Goal: Task Accomplishment & Management: Manage account settings

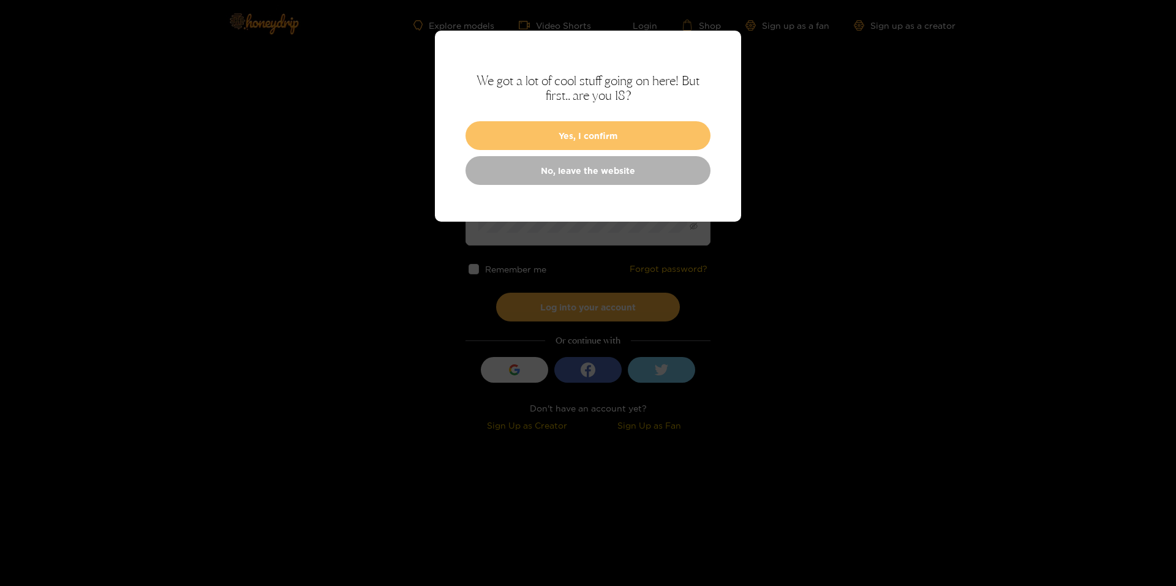
click at [568, 137] on button "Yes, I confirm" at bounding box center [587, 135] width 245 height 29
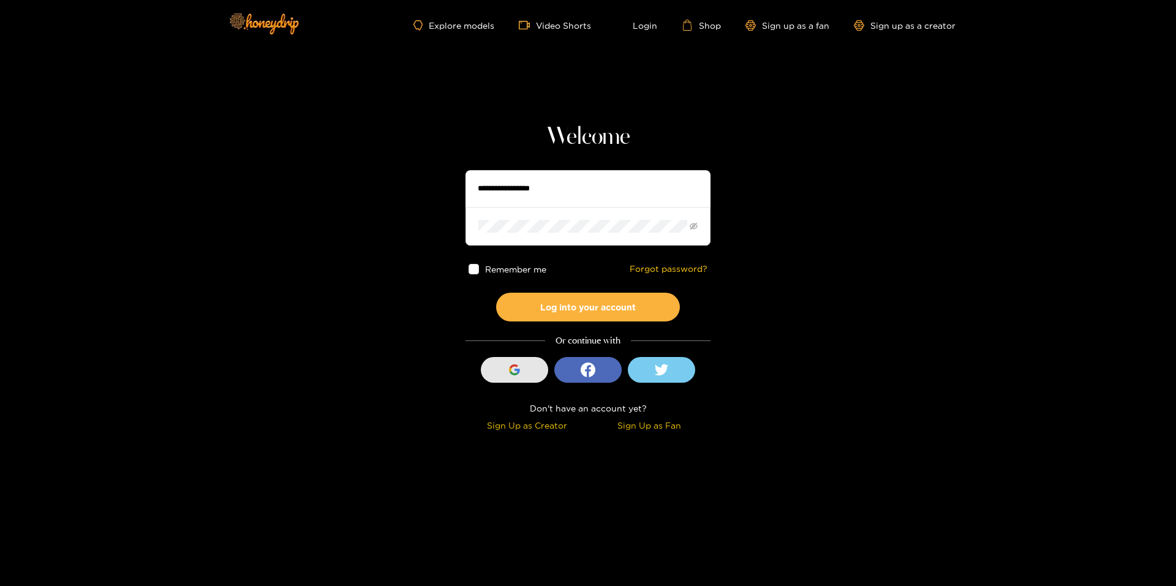
click at [505, 377] on div "button" at bounding box center [514, 369] width 23 height 23
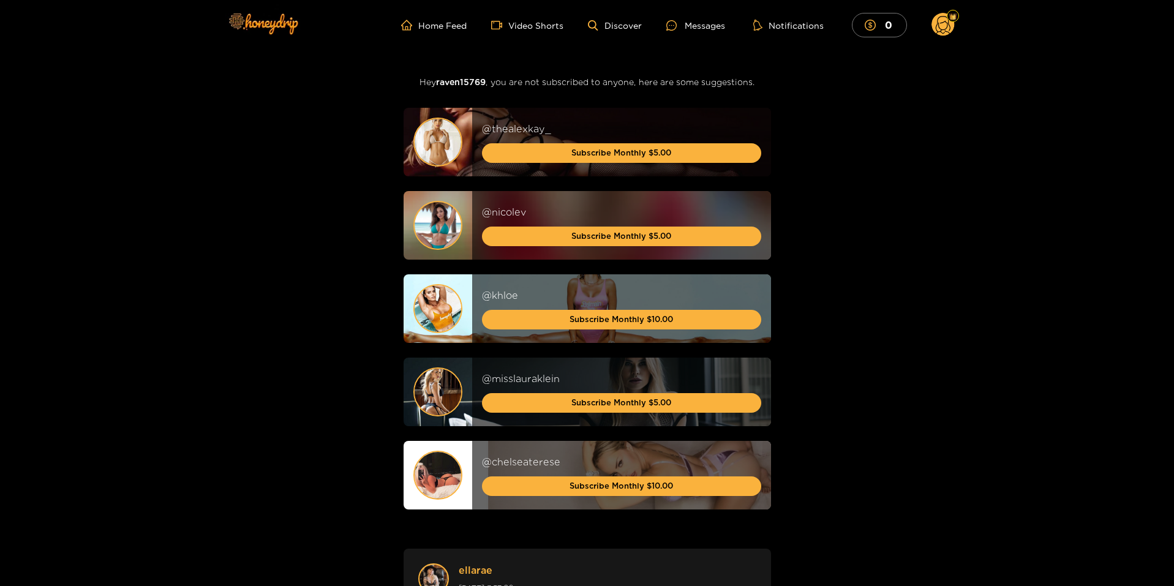
click at [939, 29] on circle at bounding box center [942, 24] width 23 height 23
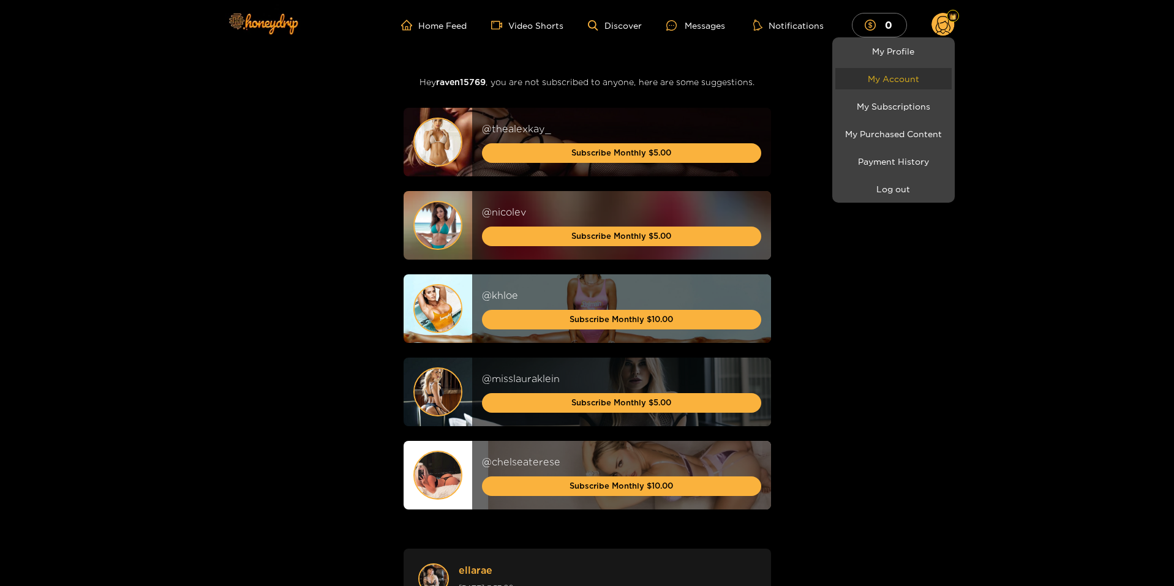
click at [900, 82] on link "My Account" at bounding box center [893, 78] width 116 height 21
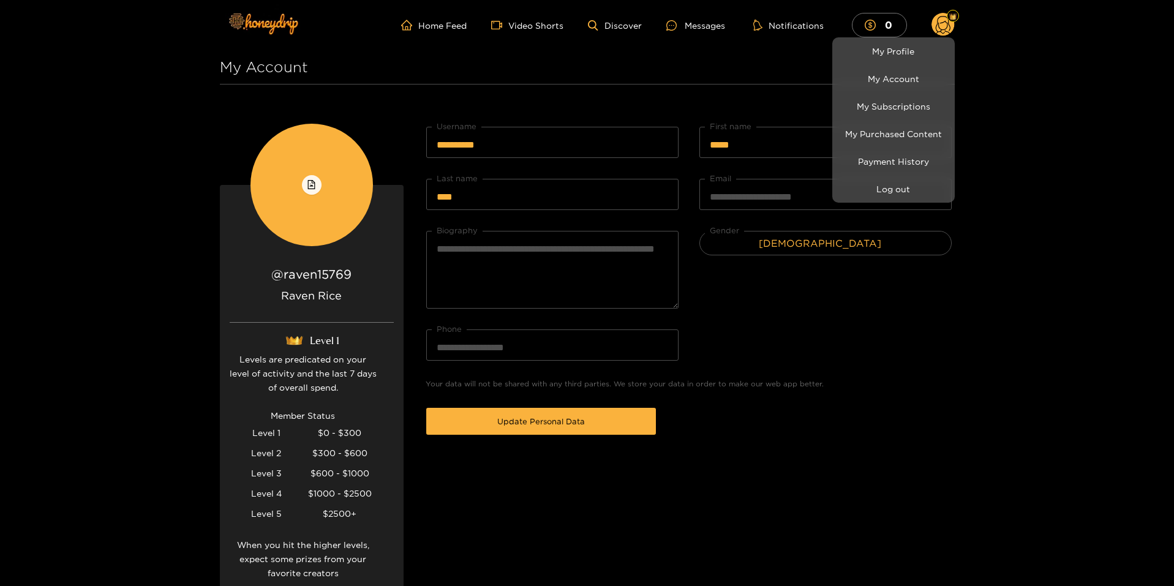
click at [1010, 331] on div at bounding box center [587, 293] width 1174 height 586
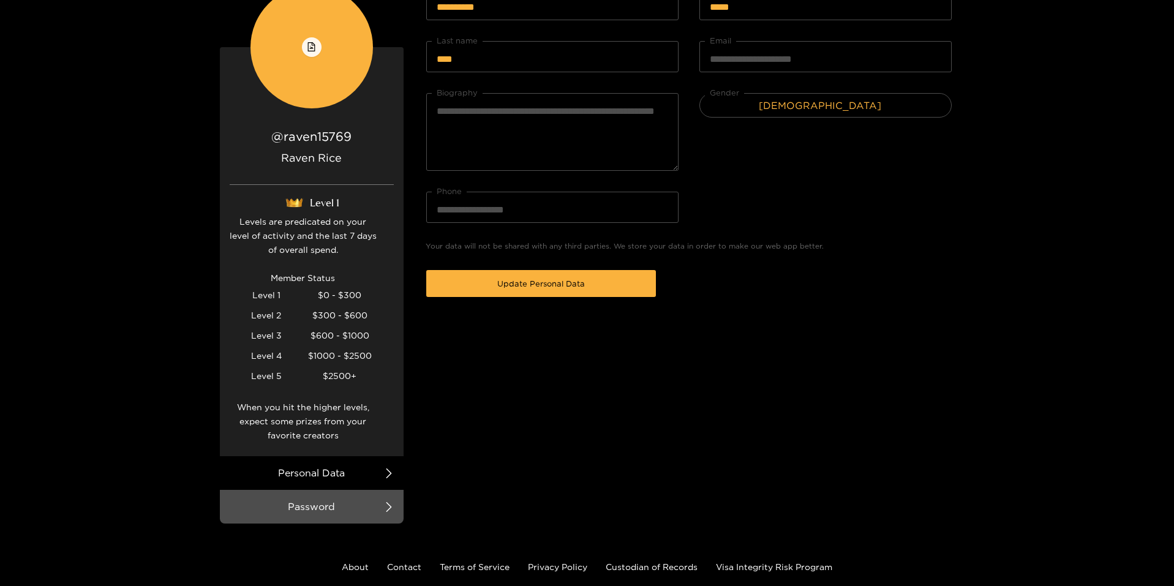
scroll to position [209, 0]
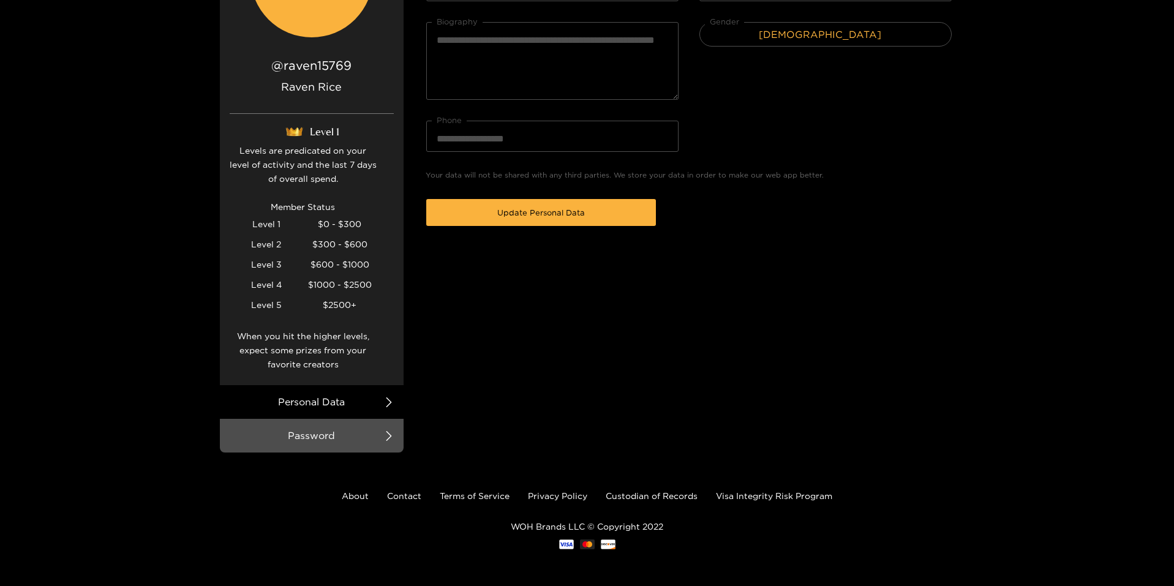
click at [301, 403] on li "Personal Data" at bounding box center [312, 402] width 184 height 34
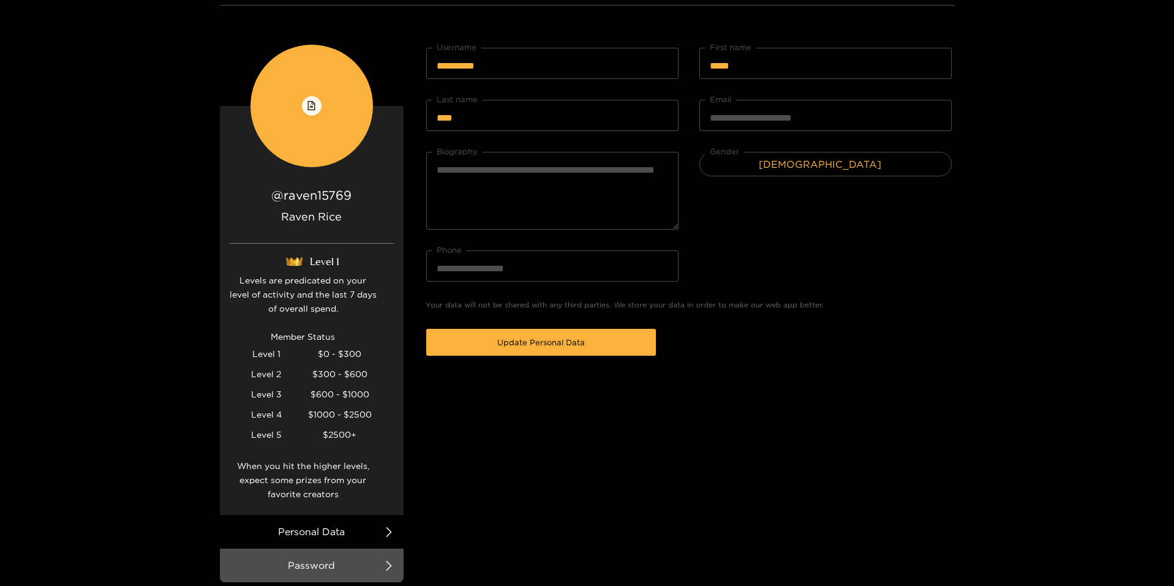
scroll to position [0, 0]
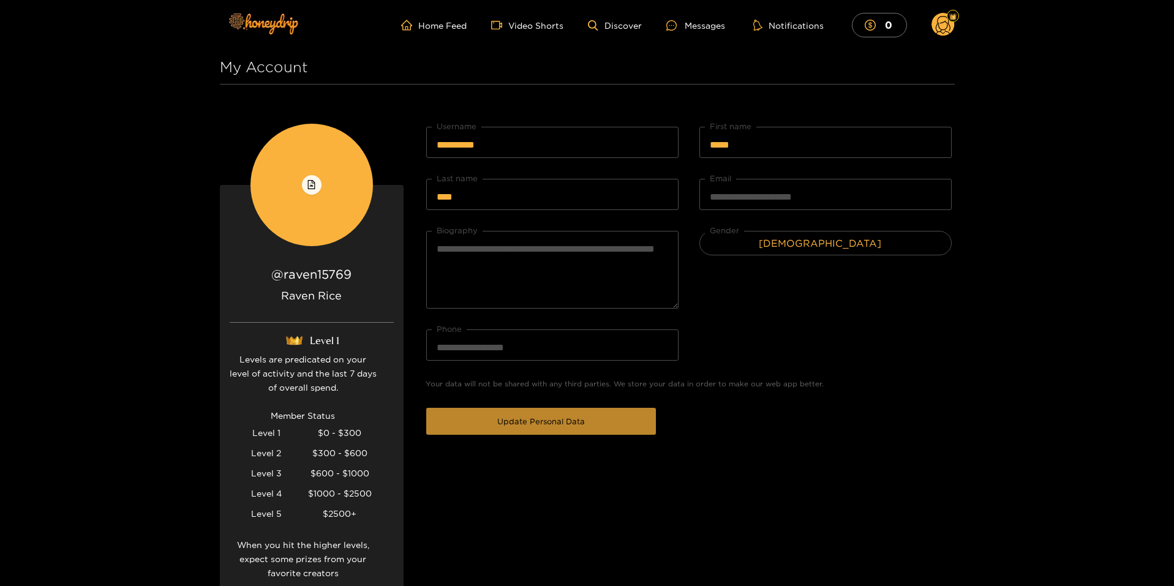
click at [565, 418] on span "Update Personal Data" at bounding box center [541, 421] width 88 height 12
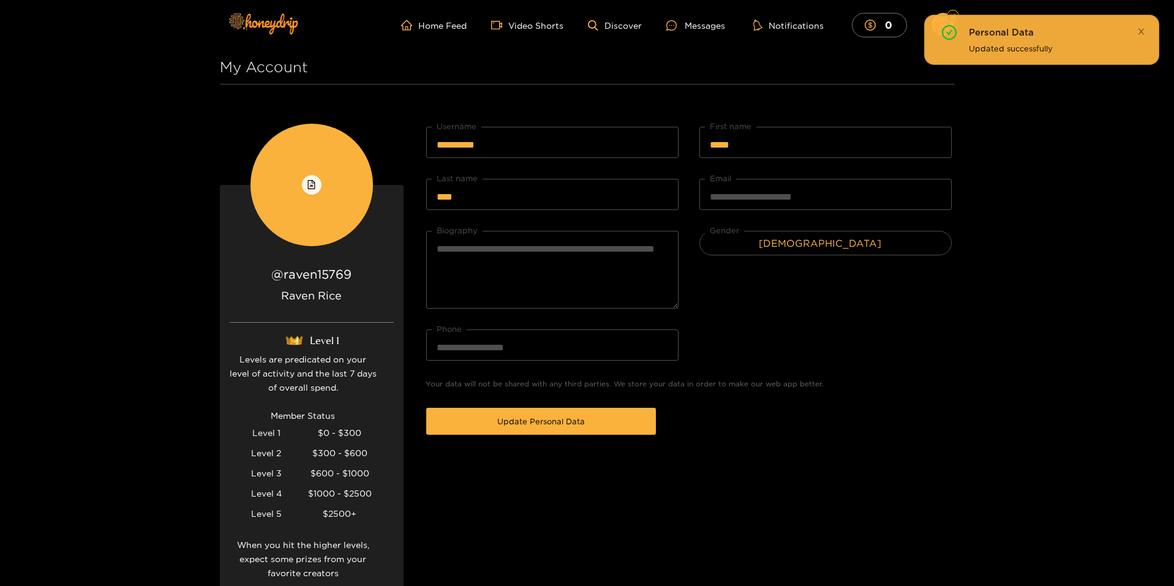
click at [1144, 28] on icon "close" at bounding box center [1141, 32] width 8 height 8
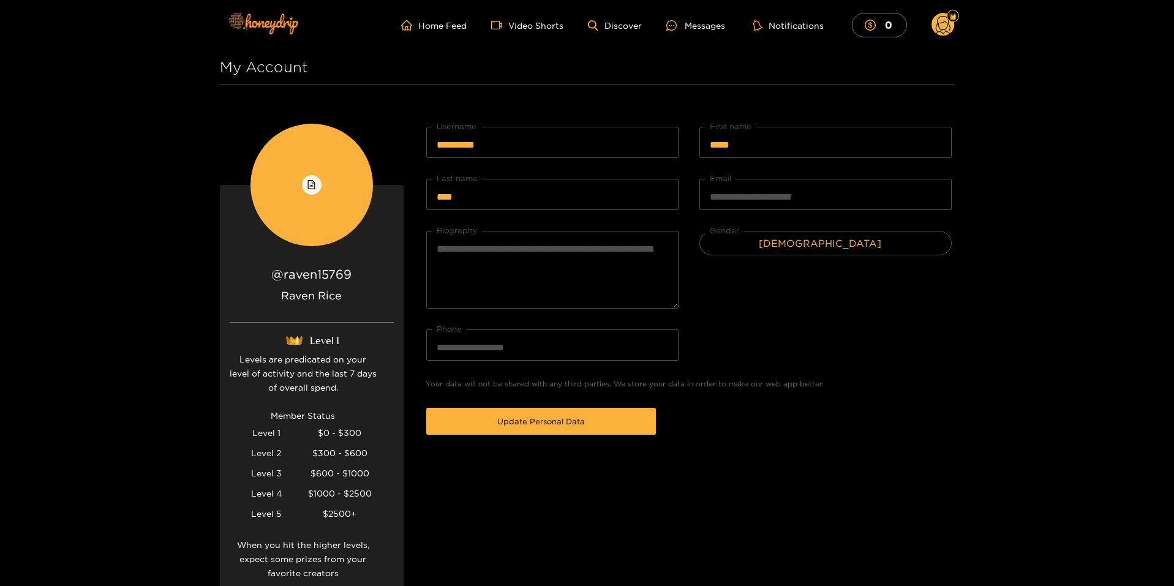
click at [949, 23] on circle at bounding box center [942, 24] width 23 height 23
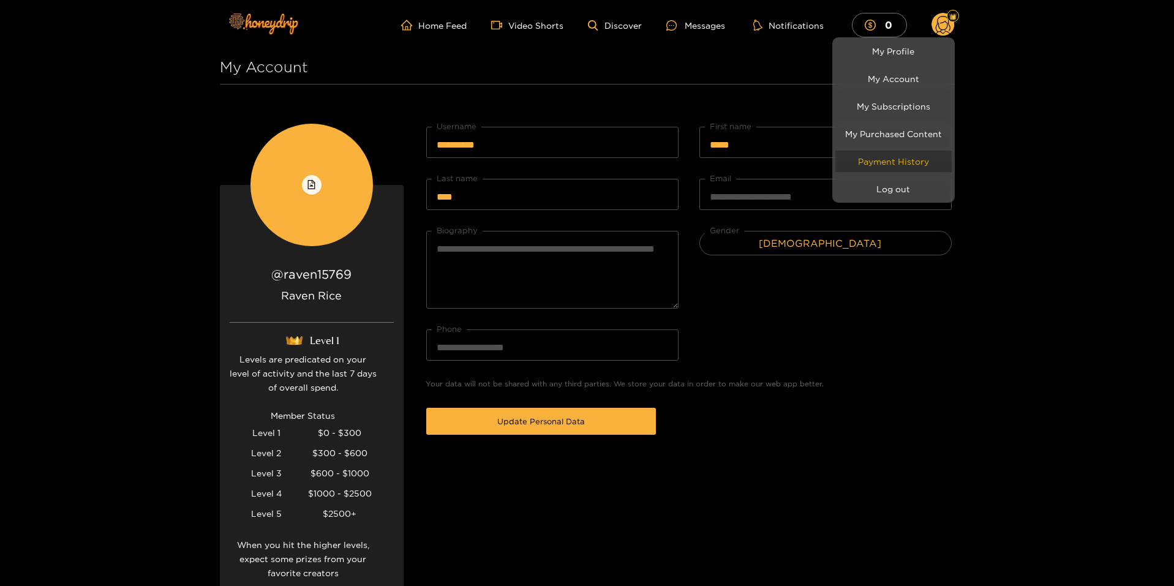
click at [878, 162] on link "Payment History" at bounding box center [893, 161] width 116 height 21
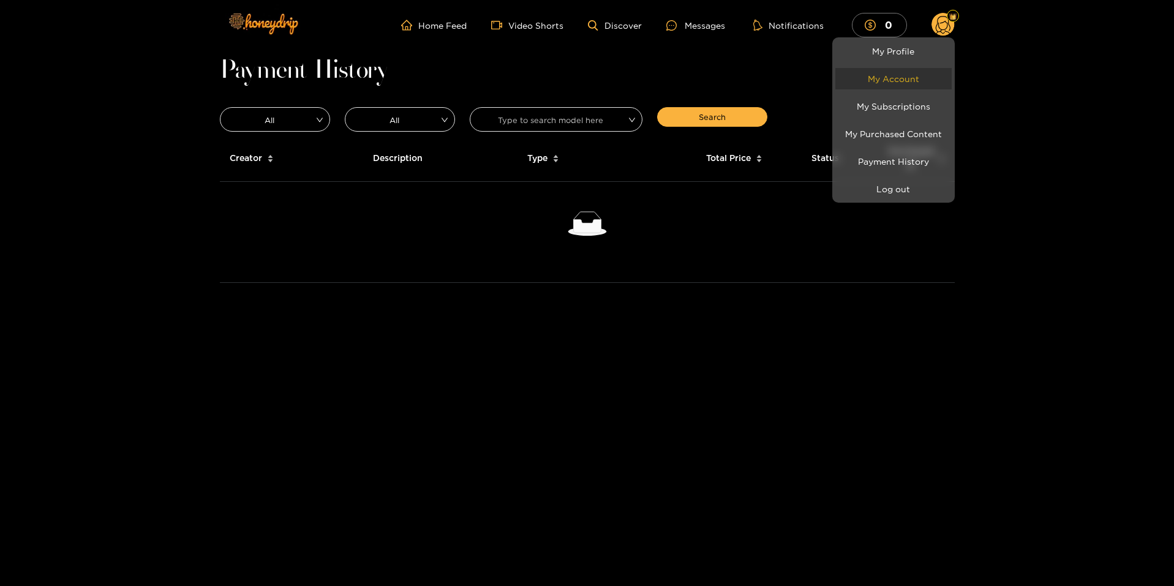
click at [891, 76] on link "My Account" at bounding box center [893, 78] width 116 height 21
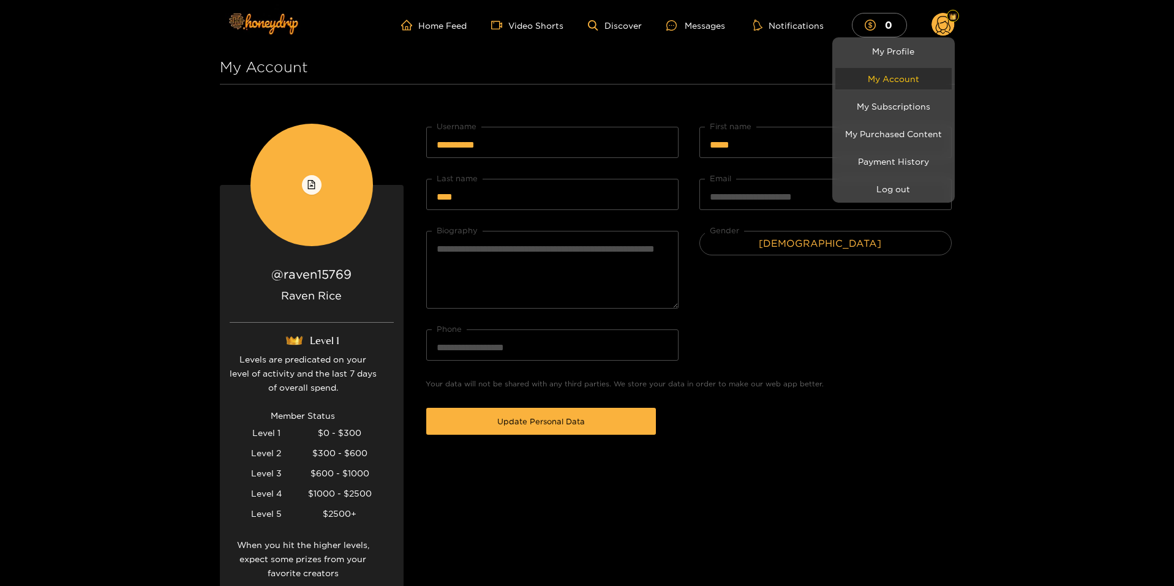
scroll to position [209, 0]
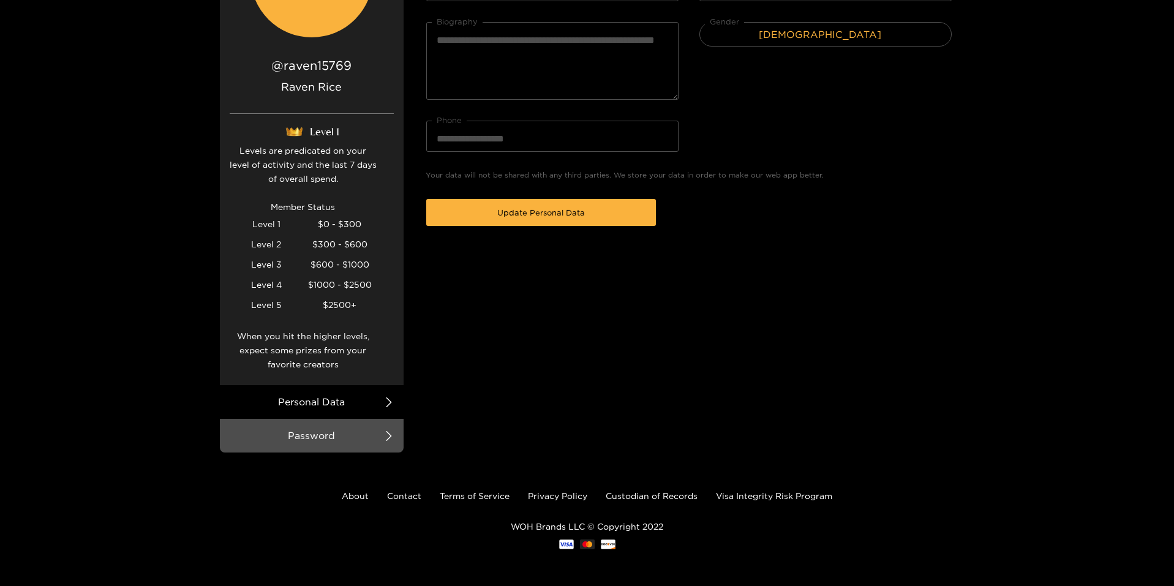
click at [351, 397] on div at bounding box center [587, 293] width 1174 height 586
click at [343, 437] on li "Password" at bounding box center [312, 436] width 184 height 34
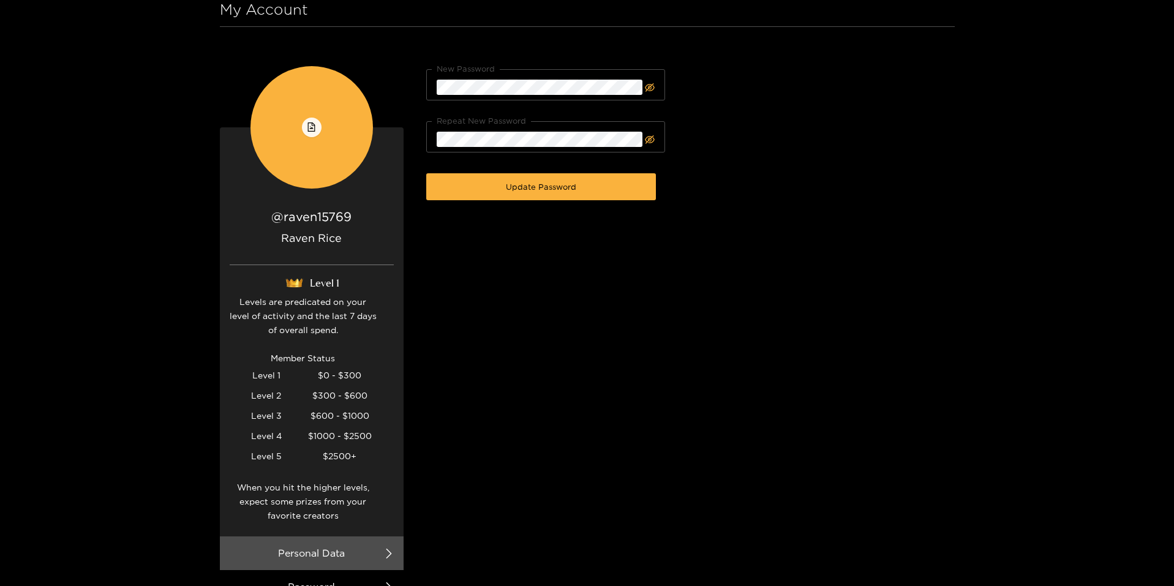
scroll to position [0, 0]
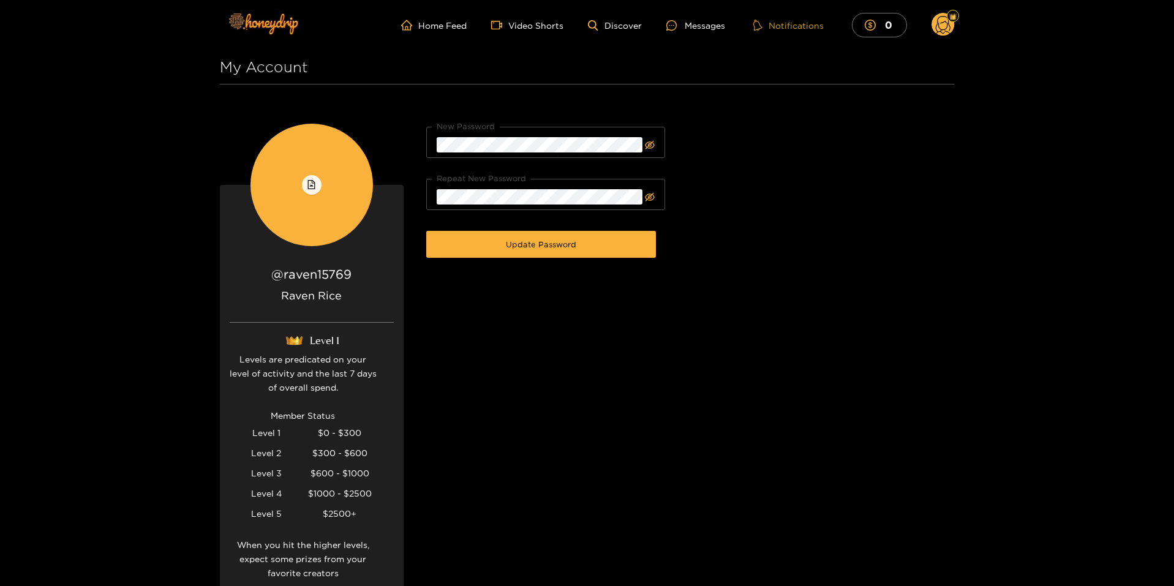
click at [798, 29] on button "Notifications" at bounding box center [789, 25] width 78 height 12
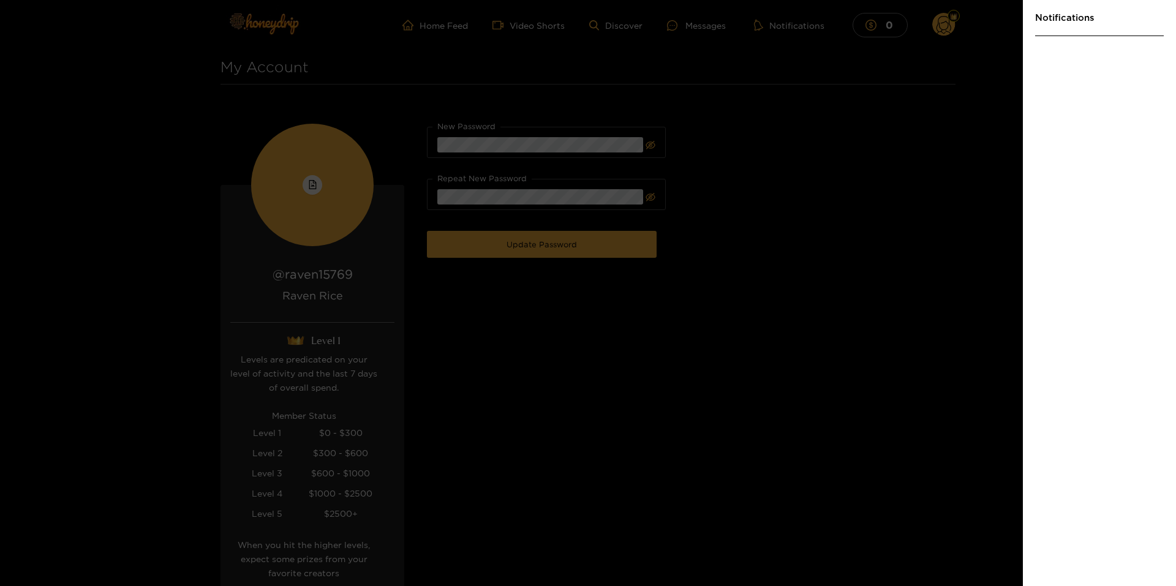
click at [858, 162] on div at bounding box center [588, 293] width 1176 height 586
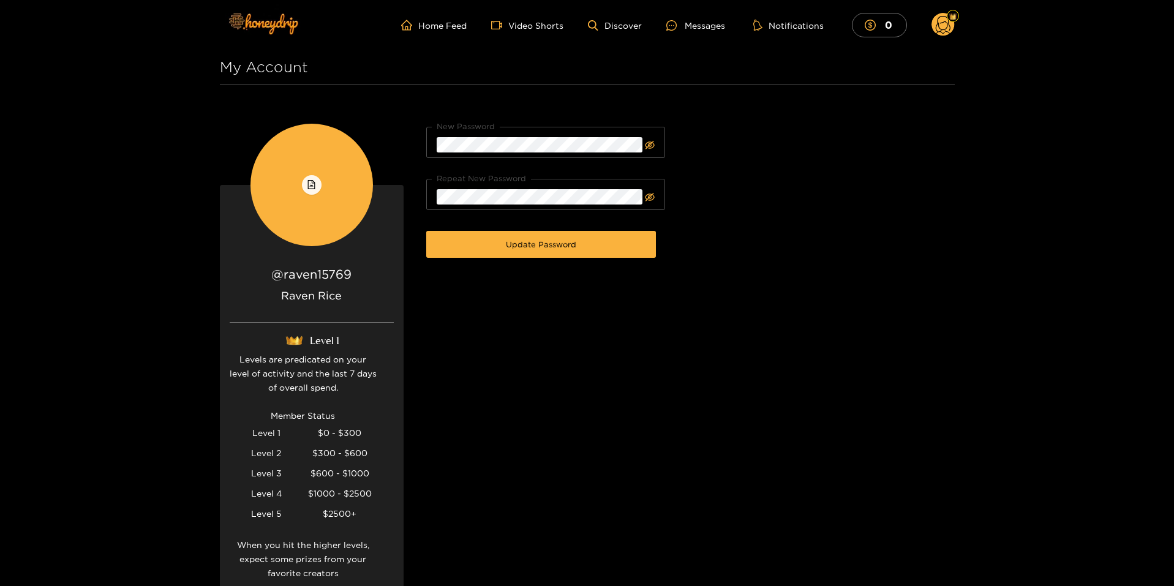
click at [942, 23] on circle at bounding box center [942, 24] width 23 height 23
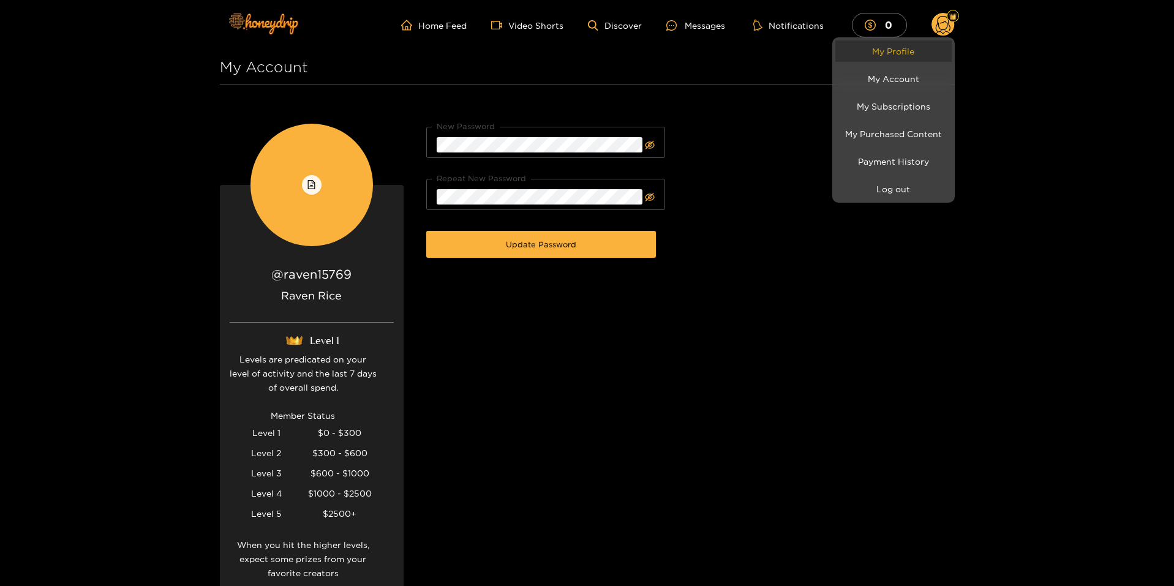
click at [889, 56] on link "My Profile" at bounding box center [893, 50] width 116 height 21
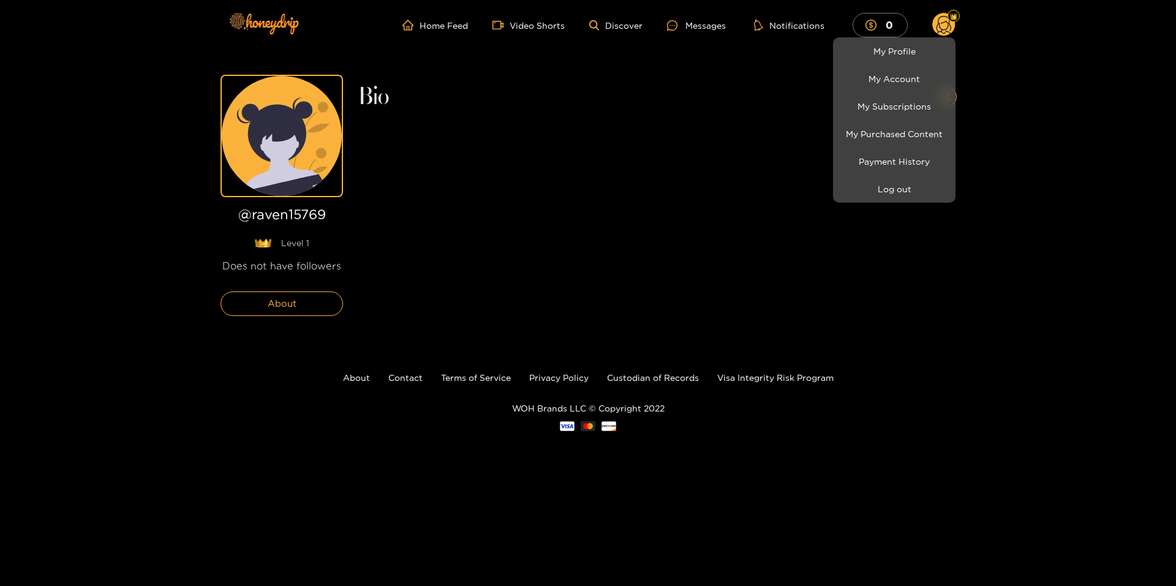
click at [673, 239] on div at bounding box center [588, 293] width 1176 height 586
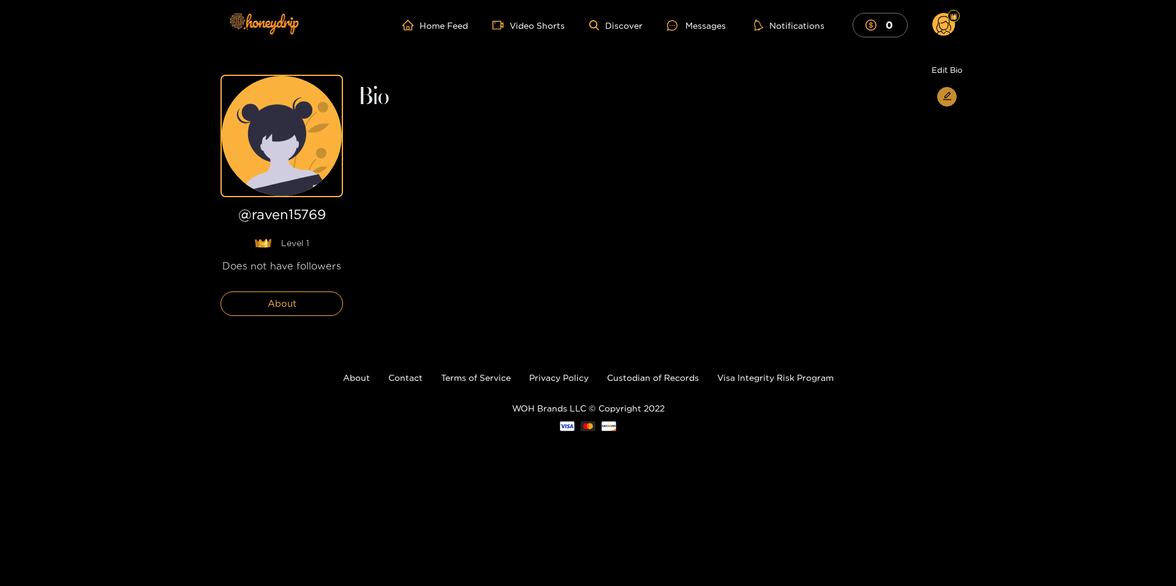
click at [945, 93] on icon "edit" at bounding box center [946, 95] width 9 height 9
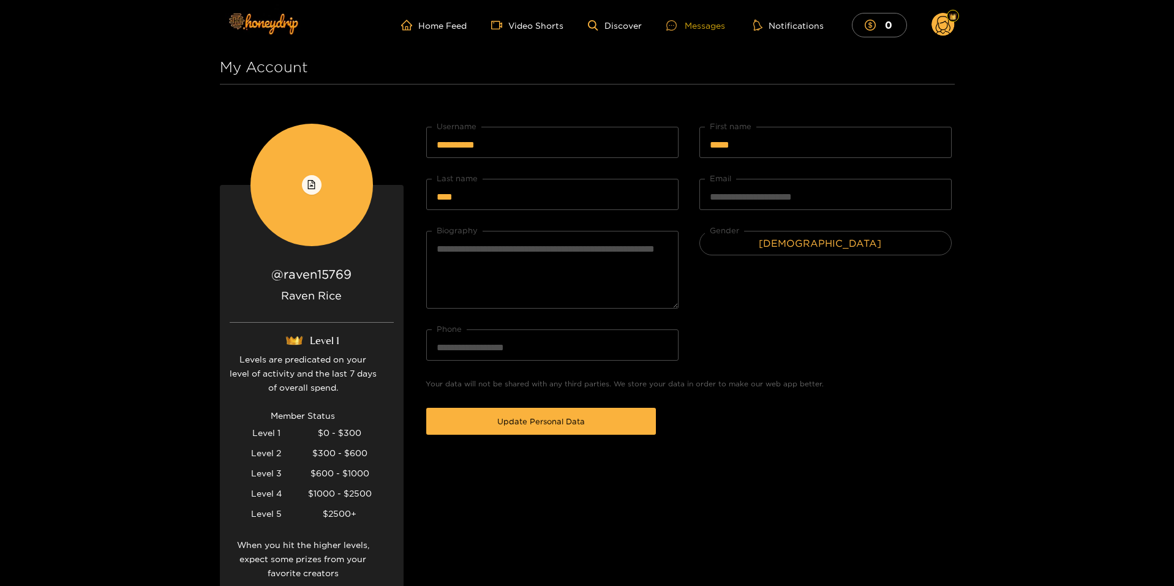
click at [697, 29] on div "Messages" at bounding box center [695, 25] width 59 height 14
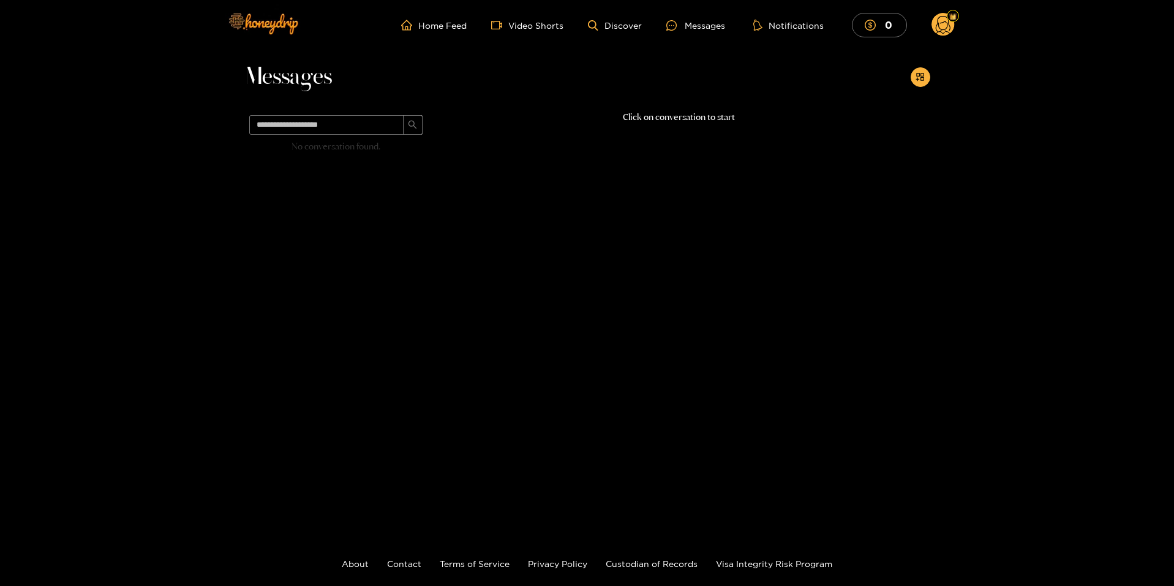
click at [945, 21] on circle at bounding box center [942, 24] width 23 height 23
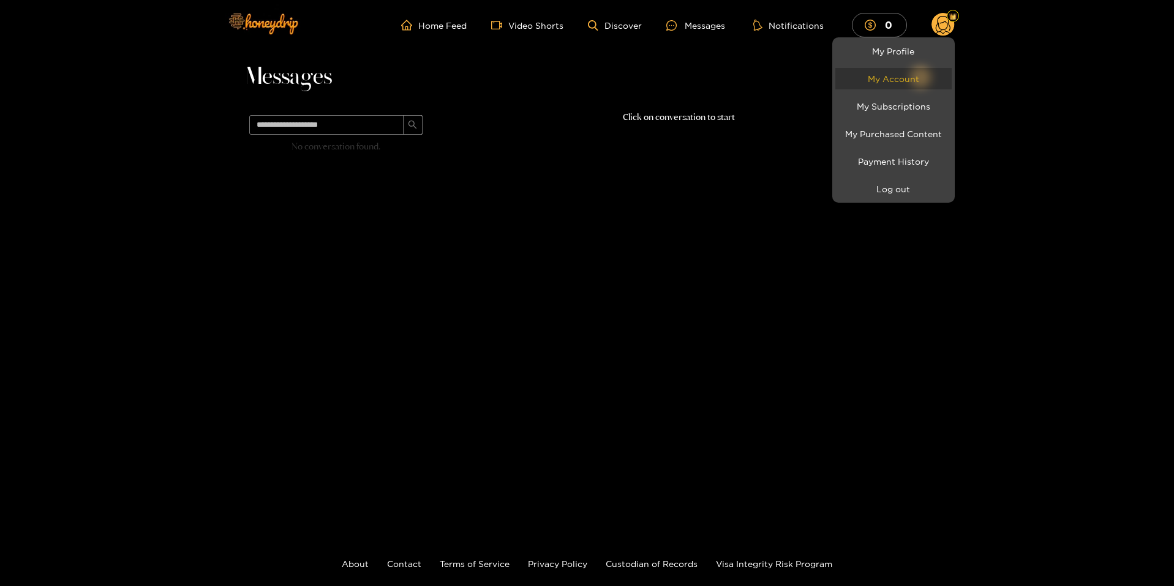
click at [891, 73] on link "My Account" at bounding box center [893, 78] width 116 height 21
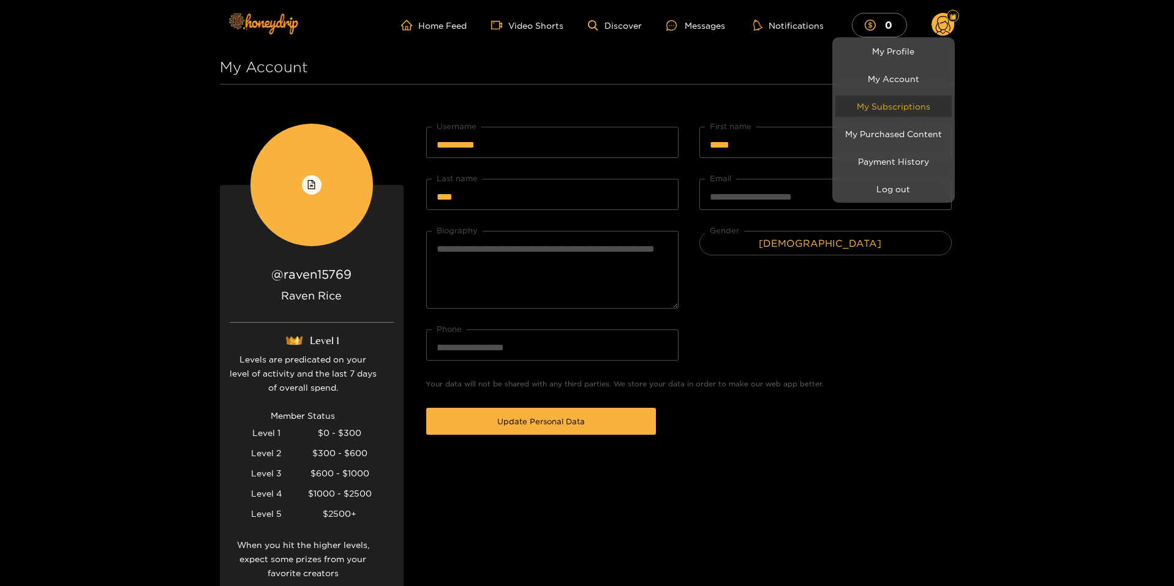
click at [893, 109] on link "My Subscriptions" at bounding box center [893, 106] width 116 height 21
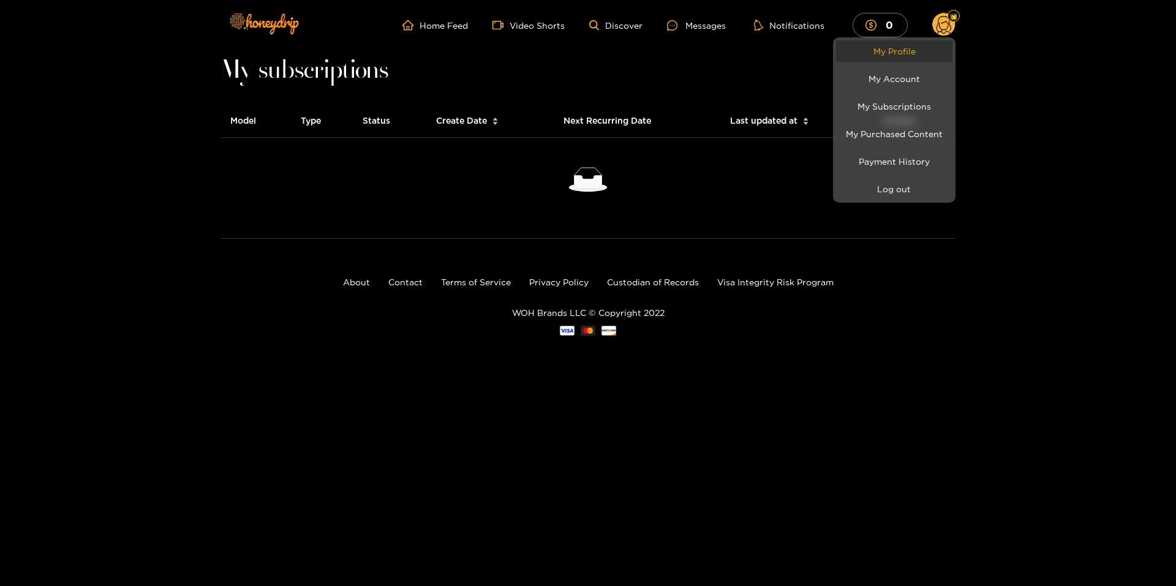
click at [894, 51] on link "My Profile" at bounding box center [894, 50] width 116 height 21
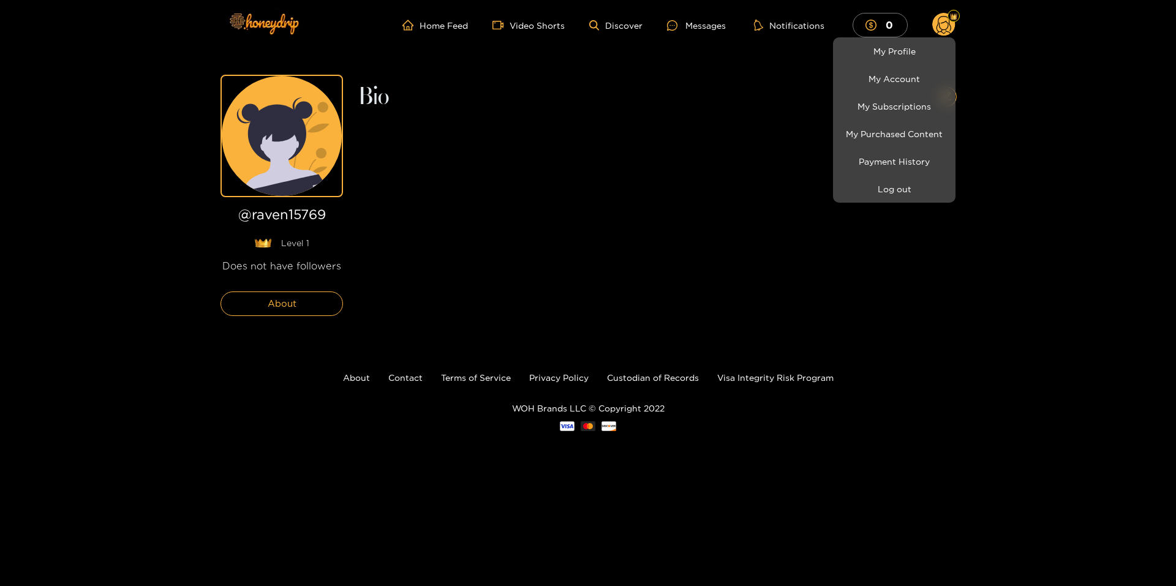
click at [611, 252] on div at bounding box center [588, 293] width 1176 height 586
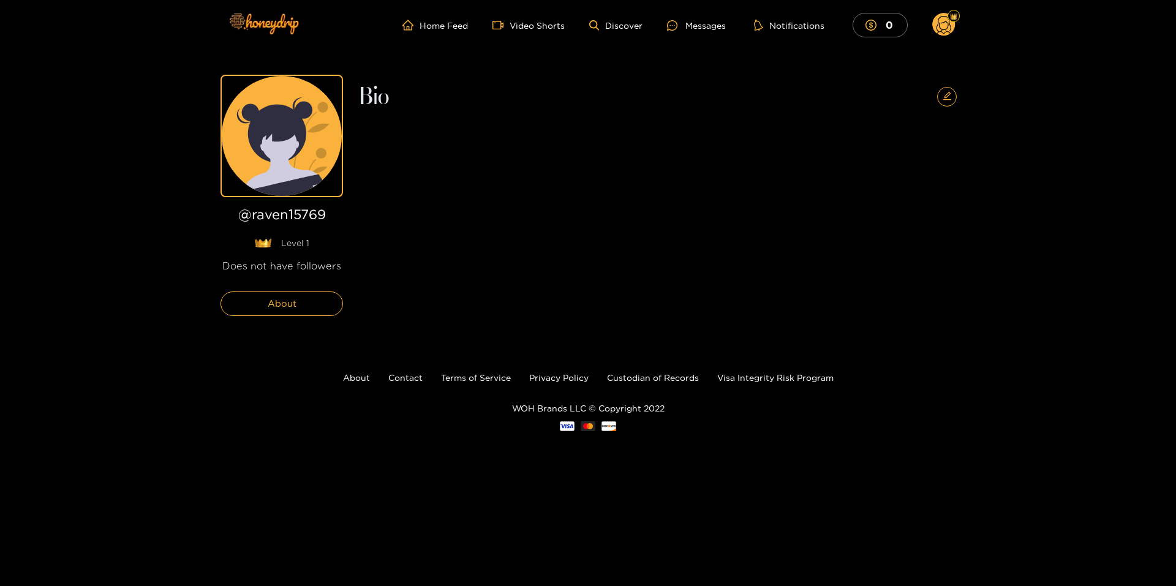
click at [938, 32] on icon at bounding box center [943, 26] width 15 height 21
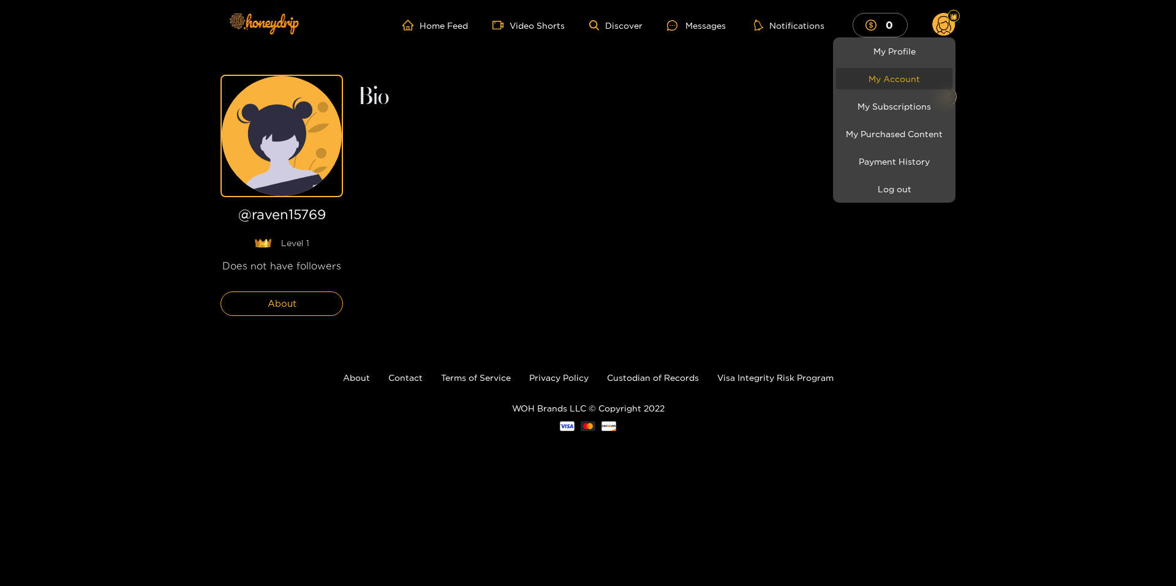
click at [882, 84] on link "My Account" at bounding box center [894, 78] width 116 height 21
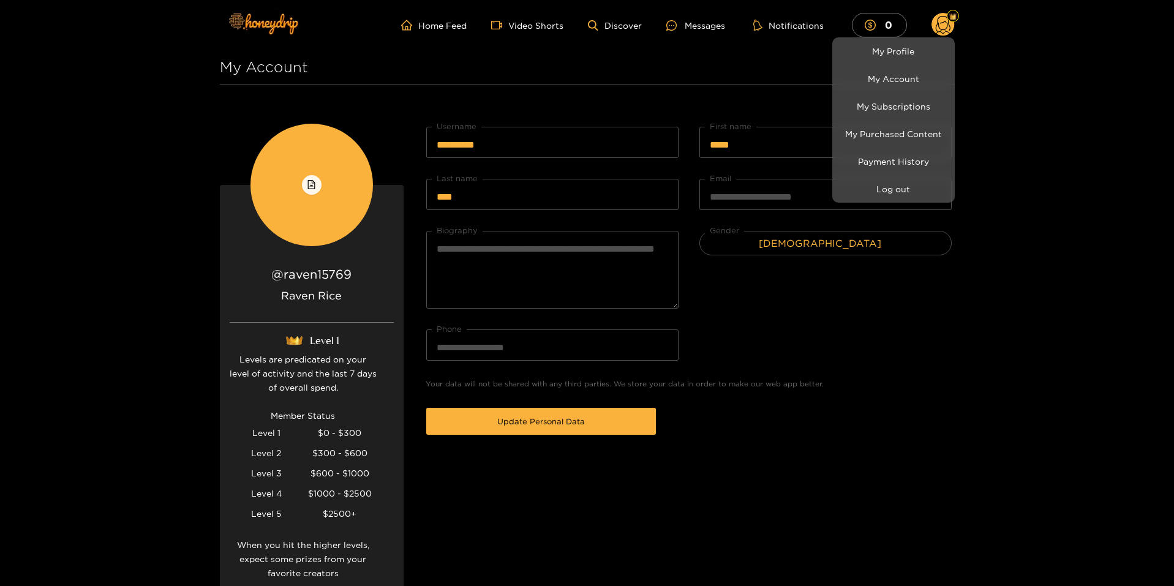
click at [974, 341] on div at bounding box center [587, 293] width 1174 height 586
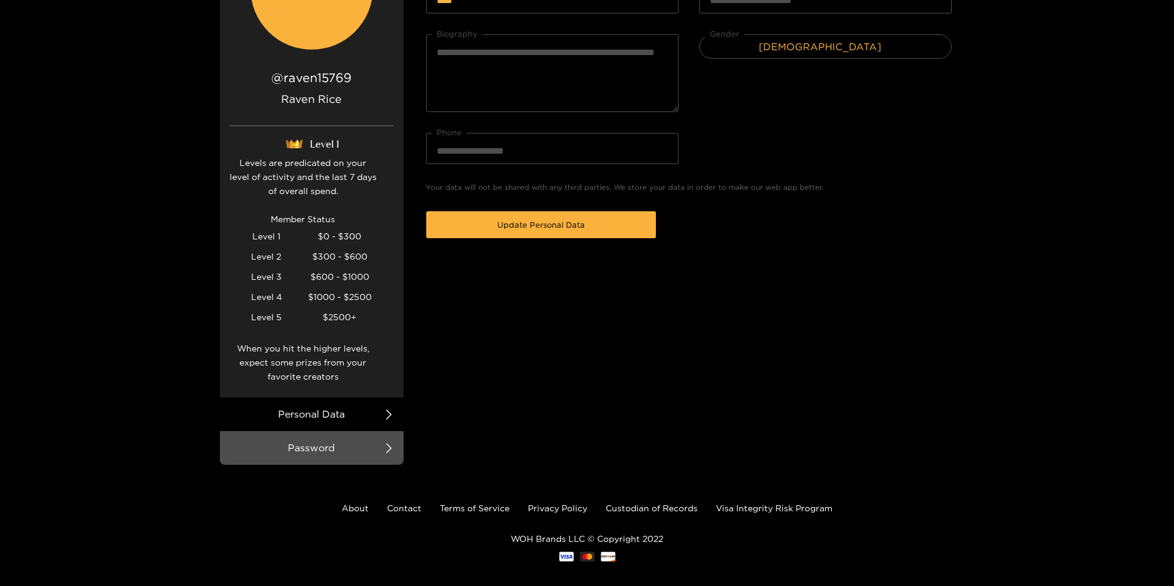
scroll to position [209, 0]
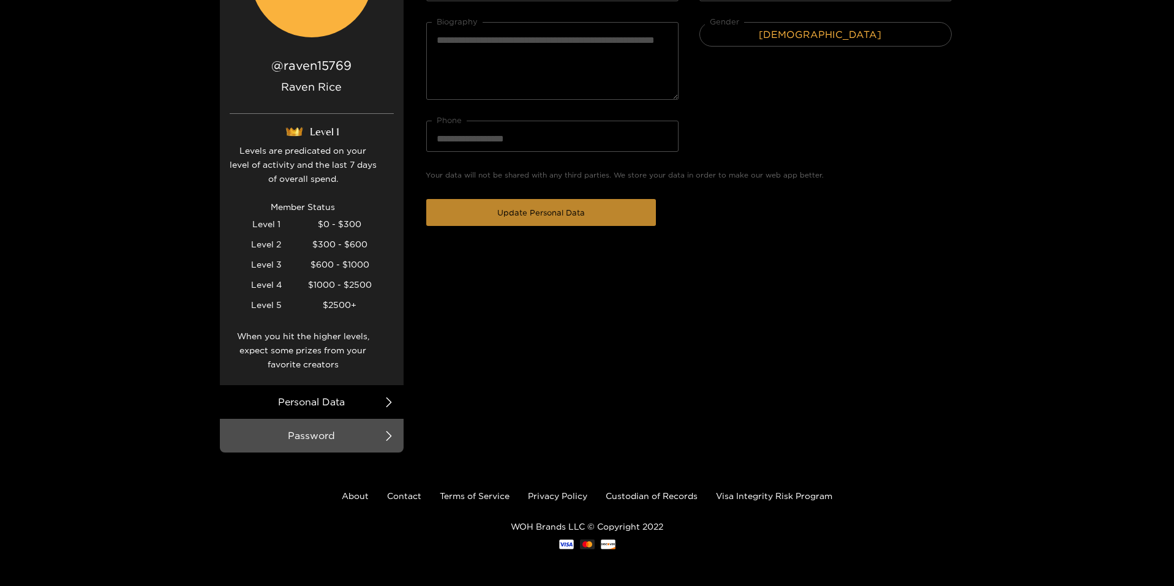
click at [508, 210] on span "Update Personal Data" at bounding box center [541, 212] width 88 height 12
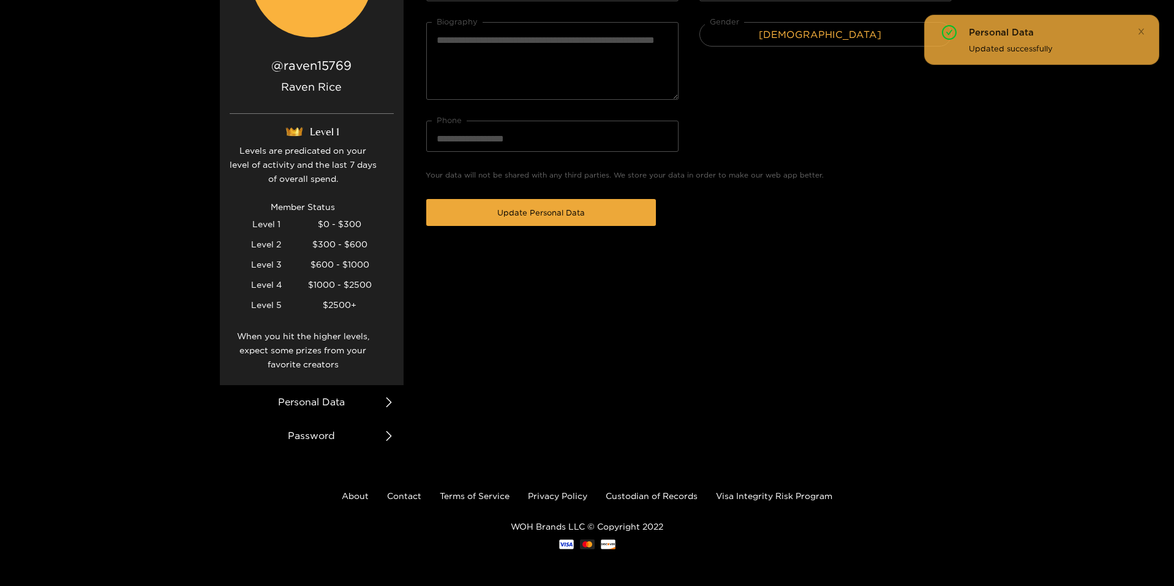
scroll to position [0, 0]
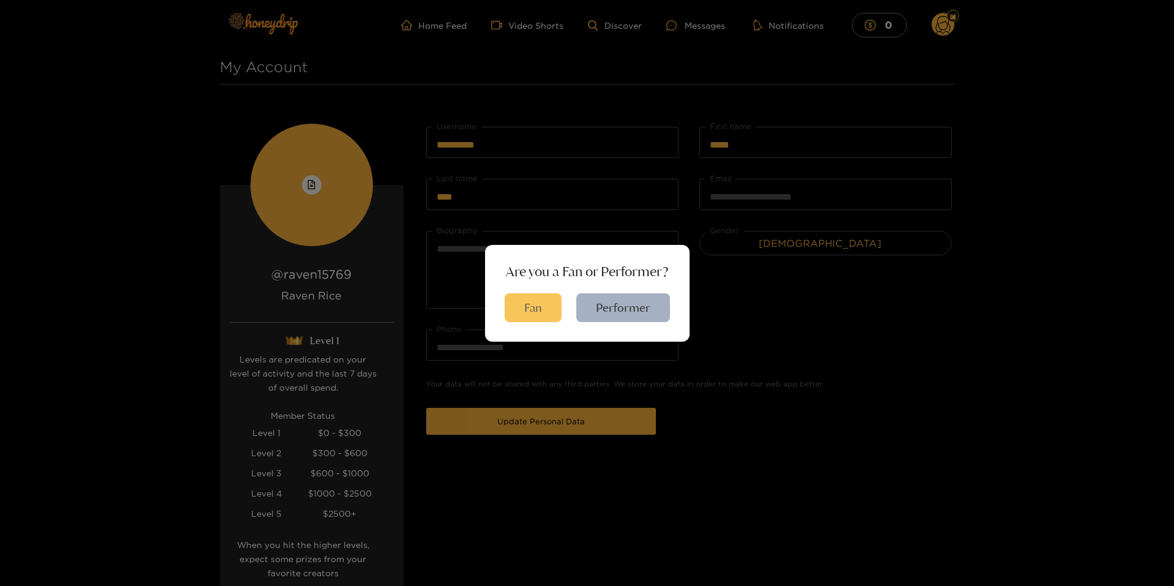
click at [548, 303] on button "Fan" at bounding box center [533, 307] width 57 height 29
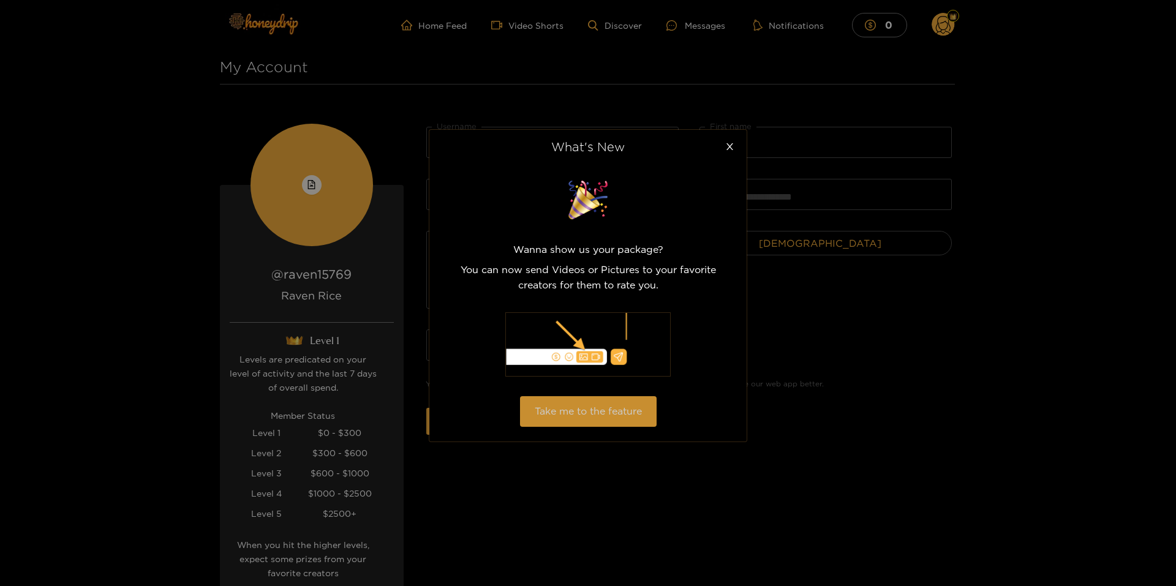
click at [565, 418] on button "Take me to the feature" at bounding box center [588, 411] width 137 height 30
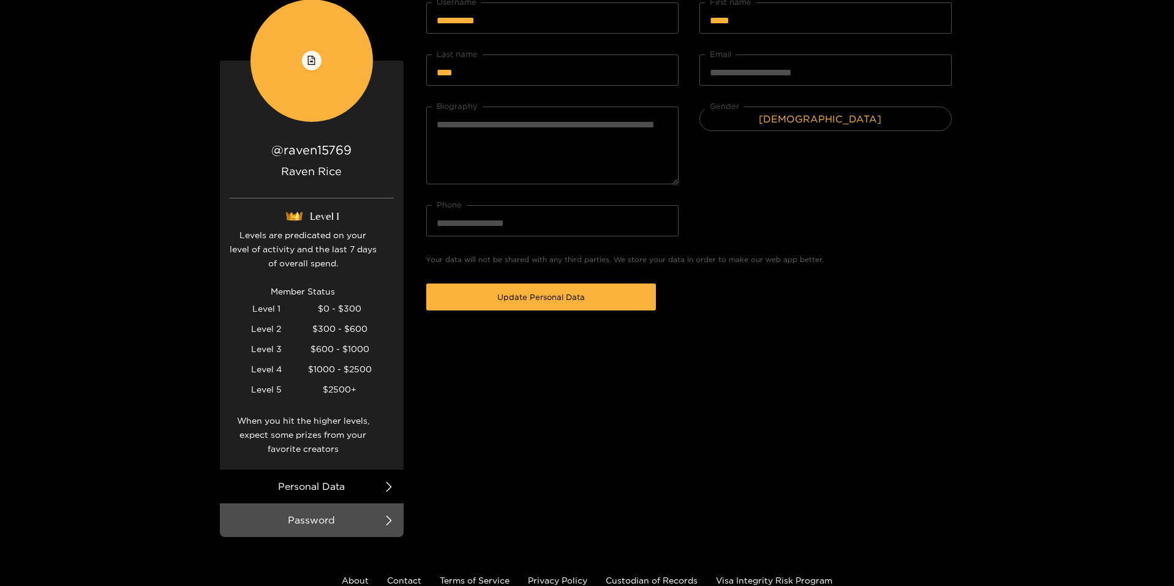
scroll to position [209, 0]
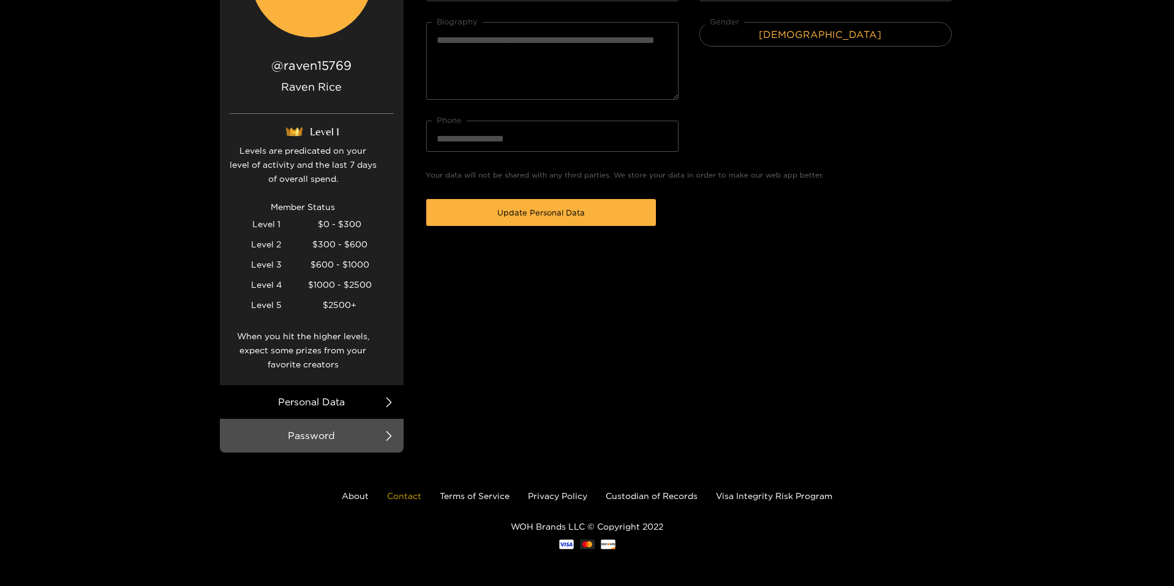
click at [402, 494] on link "Contact" at bounding box center [404, 495] width 34 height 9
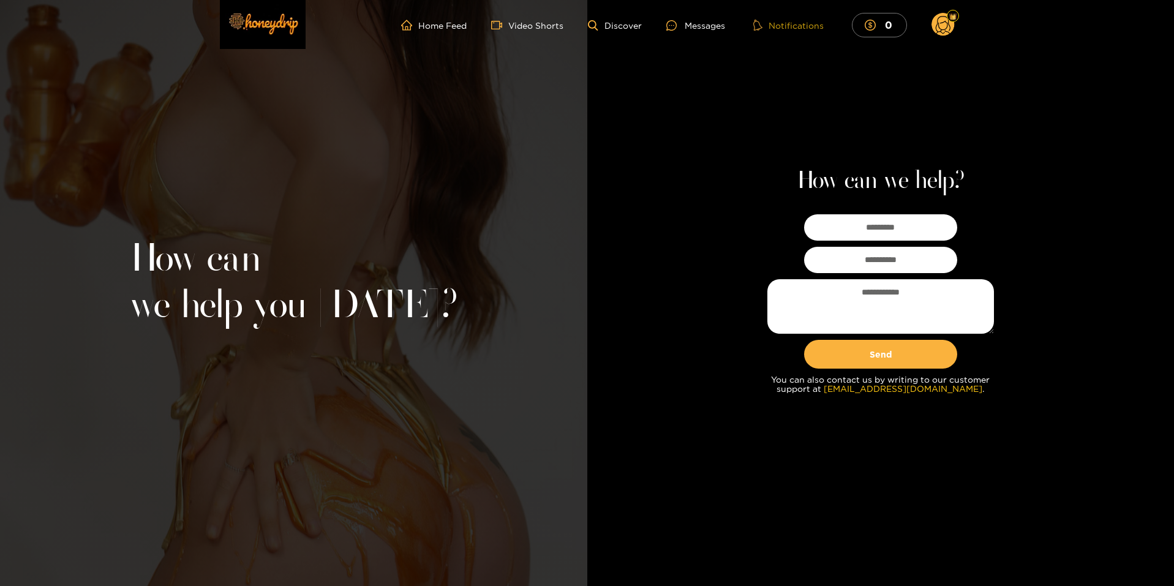
click at [789, 28] on button "Notifications" at bounding box center [789, 25] width 78 height 12
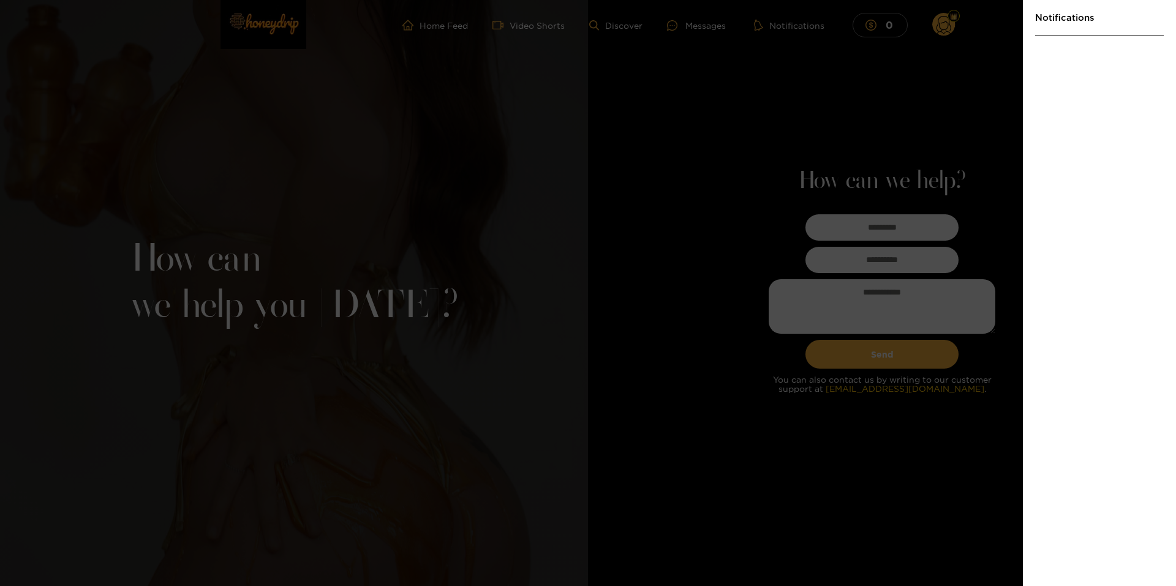
click at [949, 23] on div at bounding box center [588, 293] width 1176 height 586
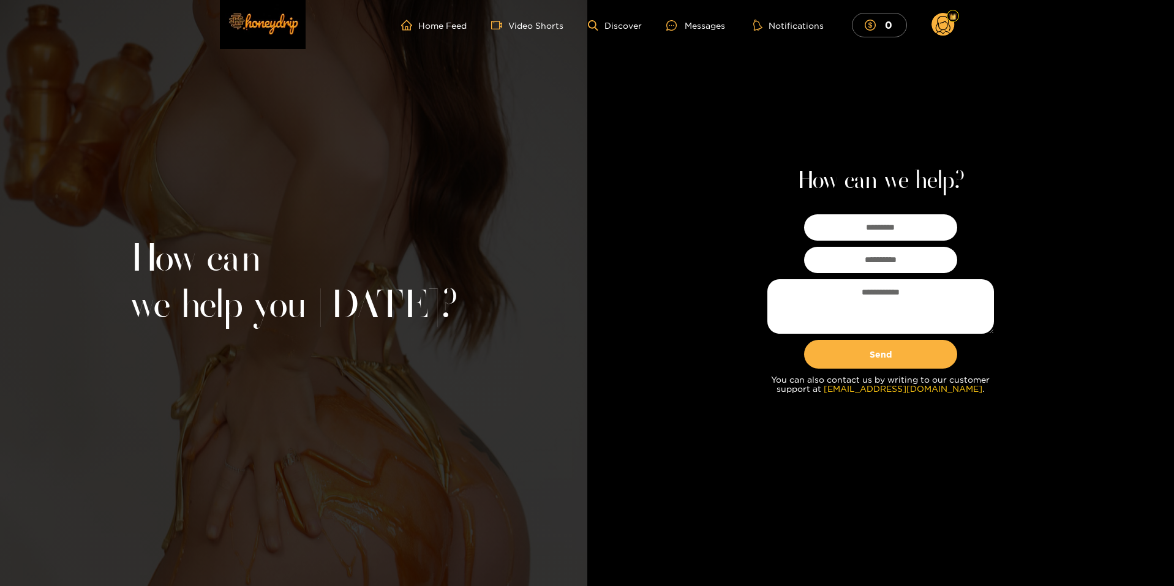
click at [943, 24] on circle at bounding box center [942, 24] width 23 height 23
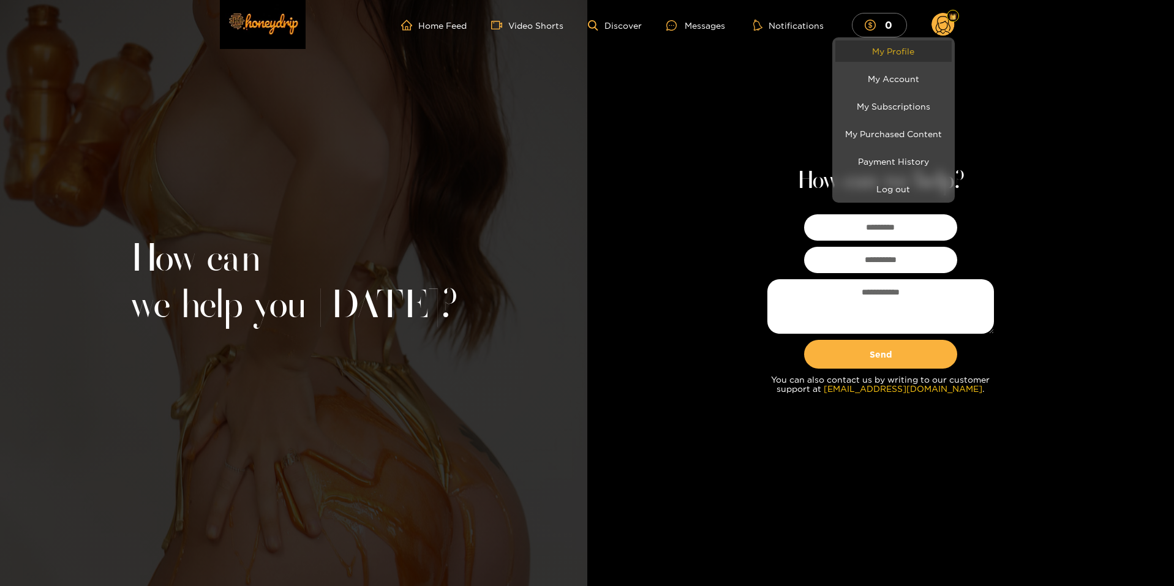
click at [892, 46] on link "My Profile" at bounding box center [893, 50] width 116 height 21
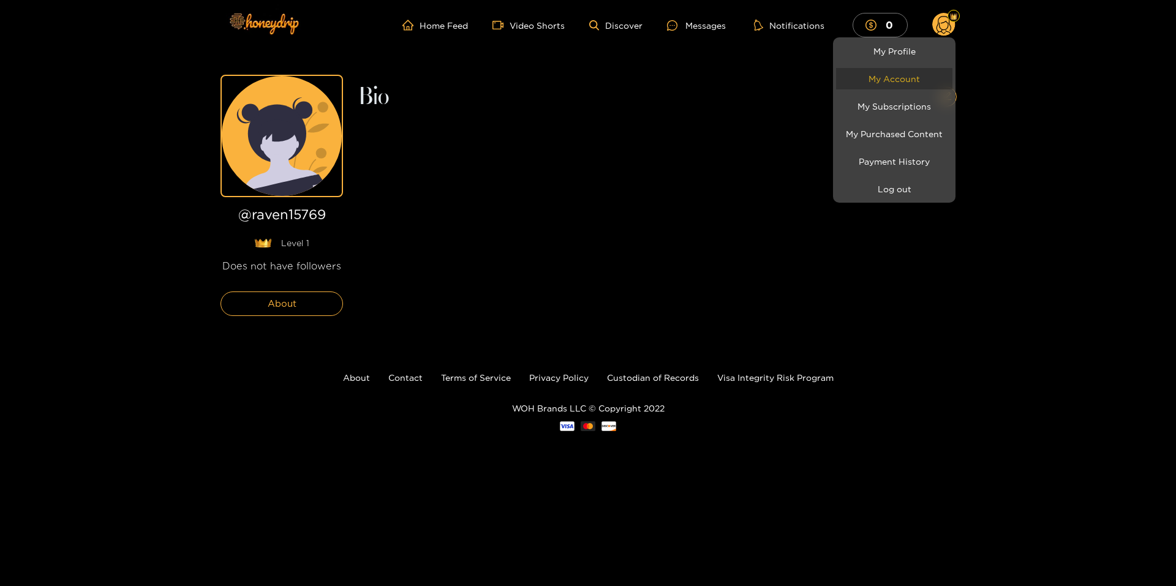
click at [897, 79] on link "My Account" at bounding box center [894, 78] width 116 height 21
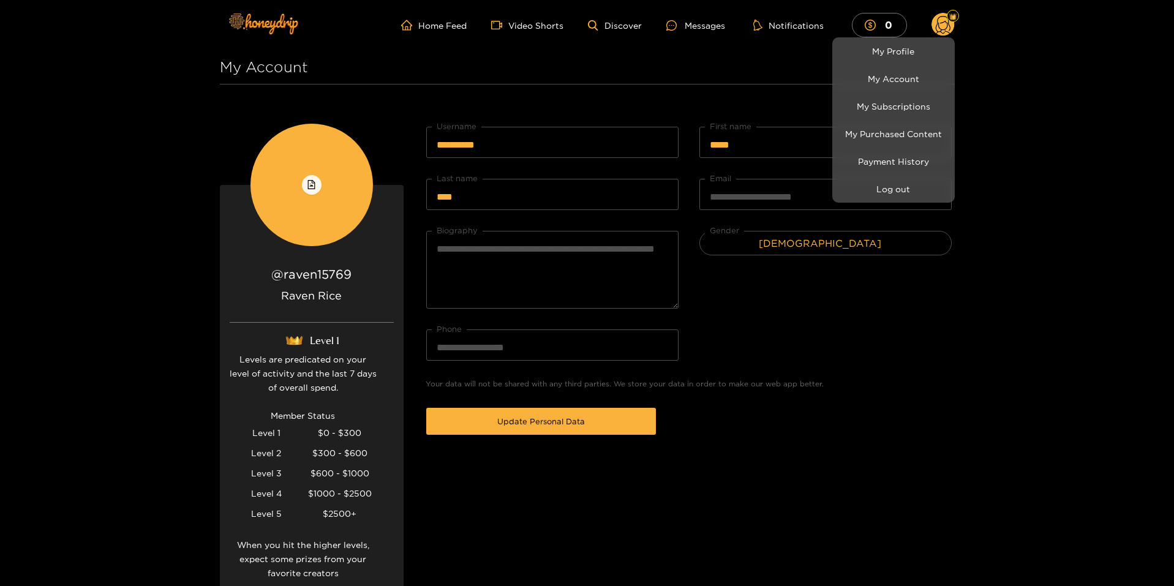
click at [772, 437] on div at bounding box center [587, 293] width 1174 height 586
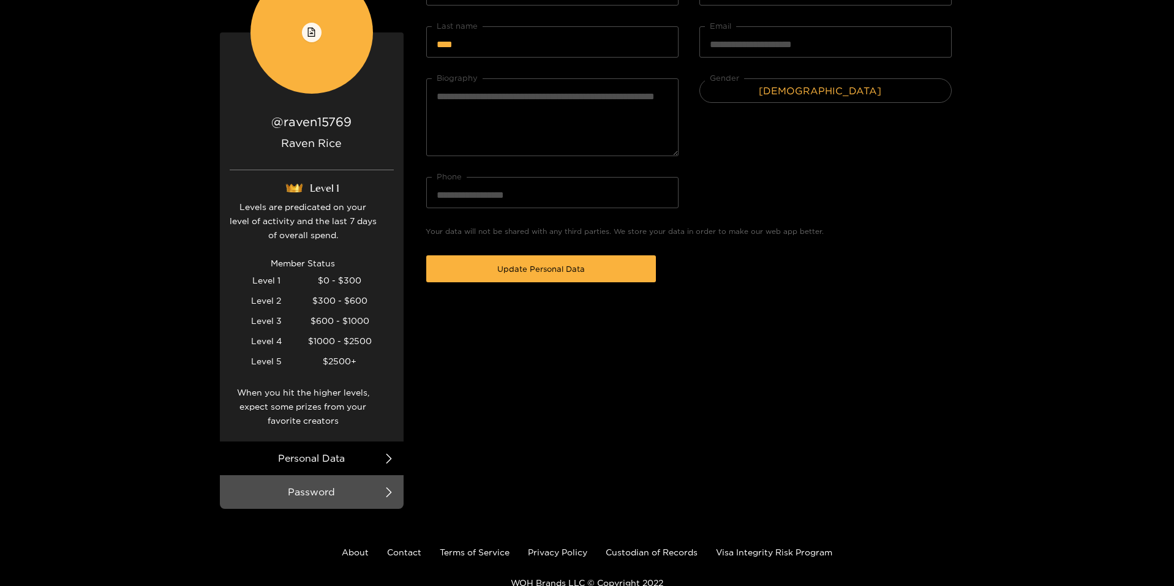
scroll to position [209, 0]
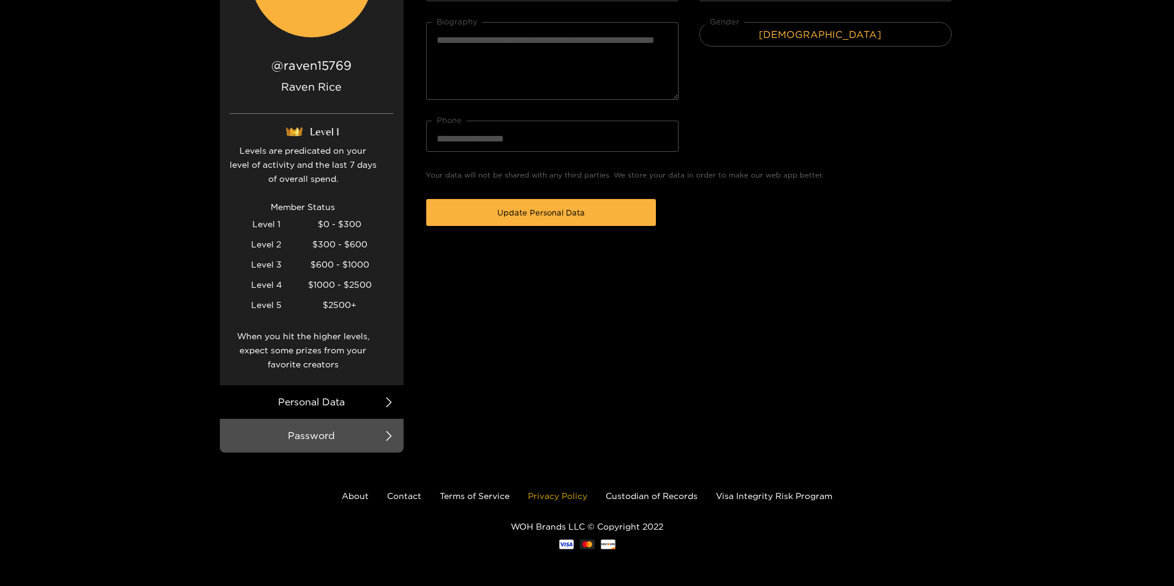
click at [560, 497] on link "Privacy Policy" at bounding box center [557, 495] width 59 height 9
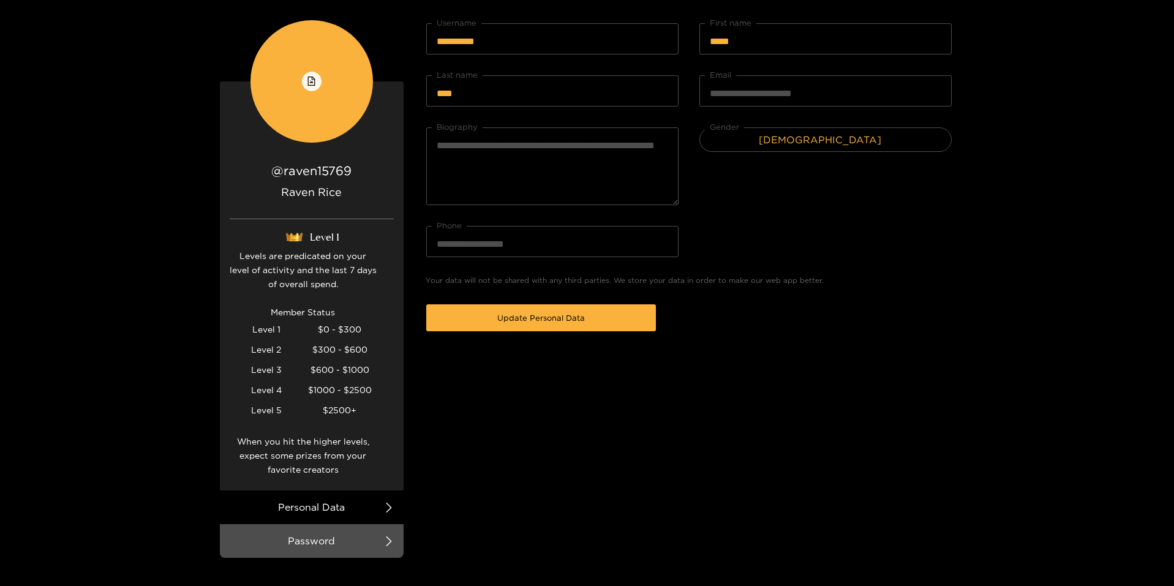
scroll to position [209, 0]
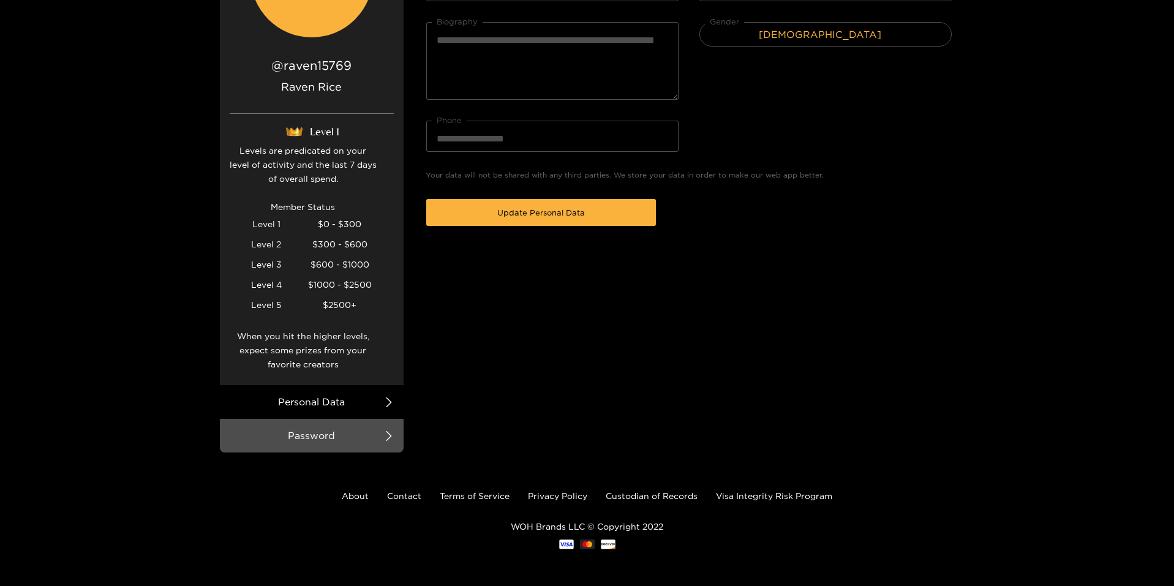
click at [319, 395] on li "Personal Data" at bounding box center [312, 402] width 184 height 34
click at [340, 400] on li "Personal Data" at bounding box center [312, 402] width 184 height 34
click at [388, 399] on icon at bounding box center [389, 402] width 10 height 10
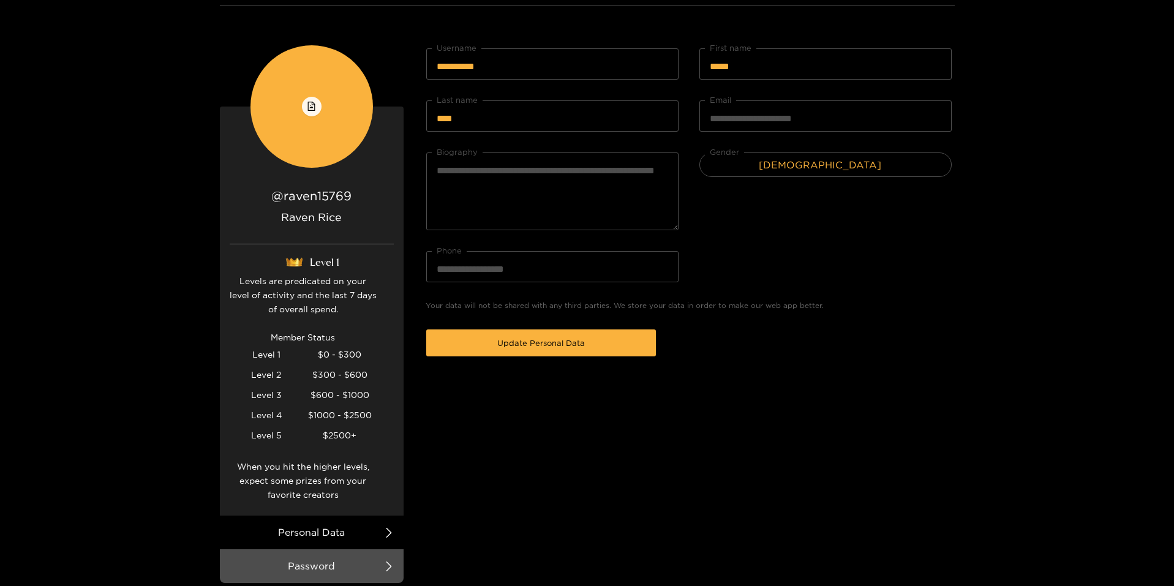
scroll to position [0, 0]
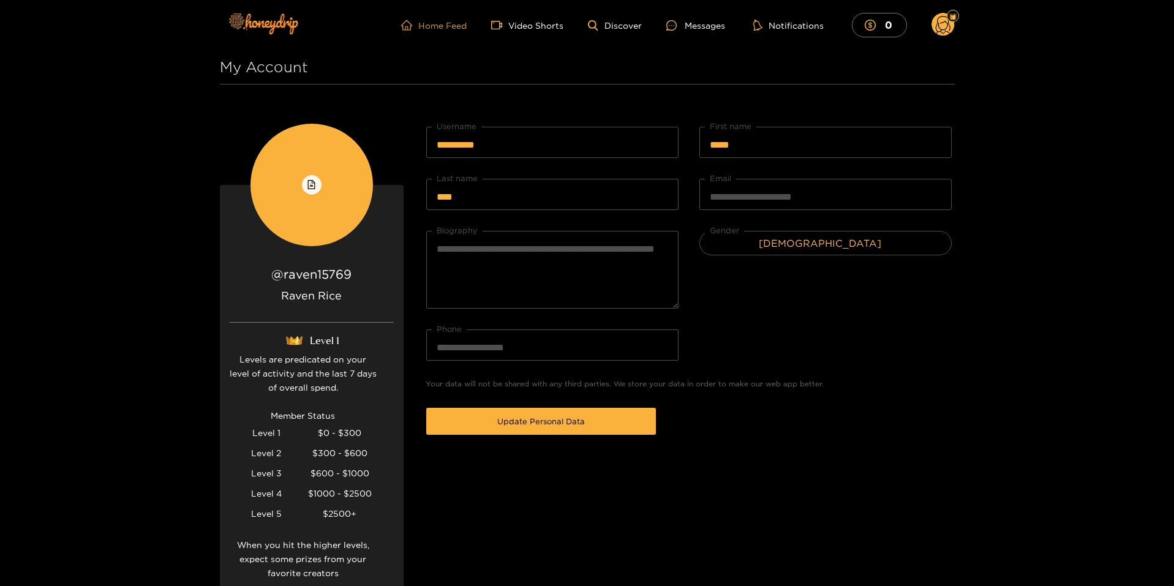
click at [418, 26] on span "home" at bounding box center [409, 25] width 17 height 11
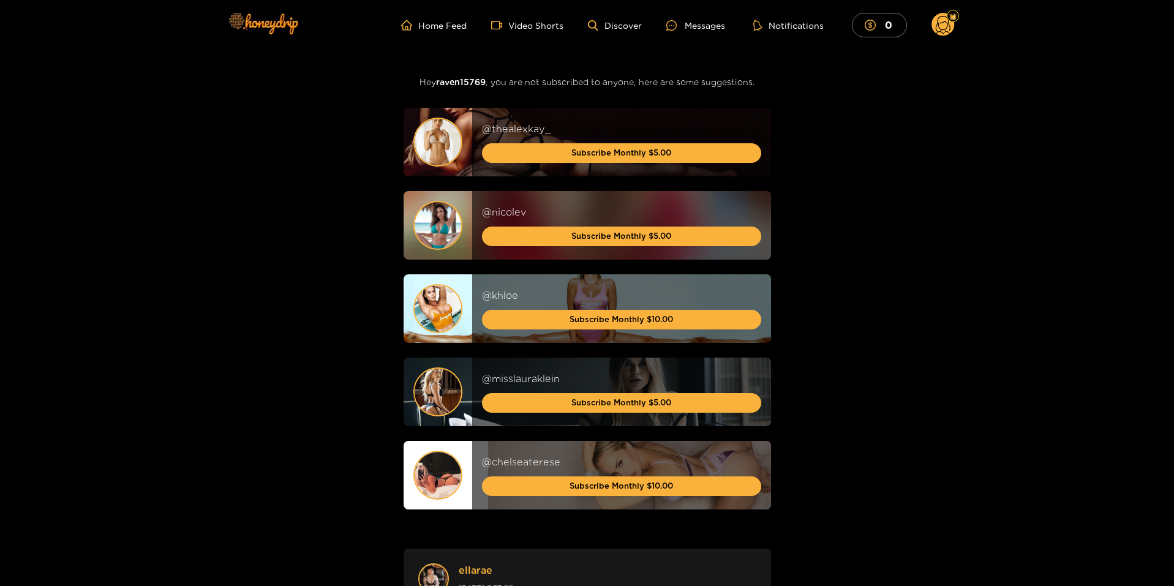
click at [945, 19] on circle at bounding box center [942, 24] width 23 height 23
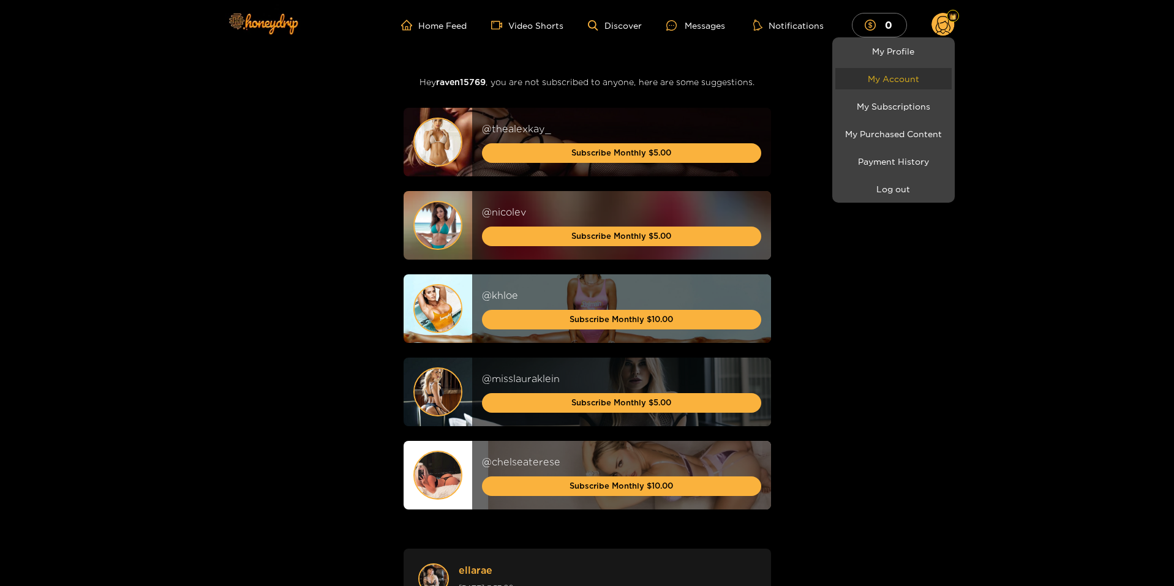
click at [892, 74] on link "My Account" at bounding box center [893, 78] width 116 height 21
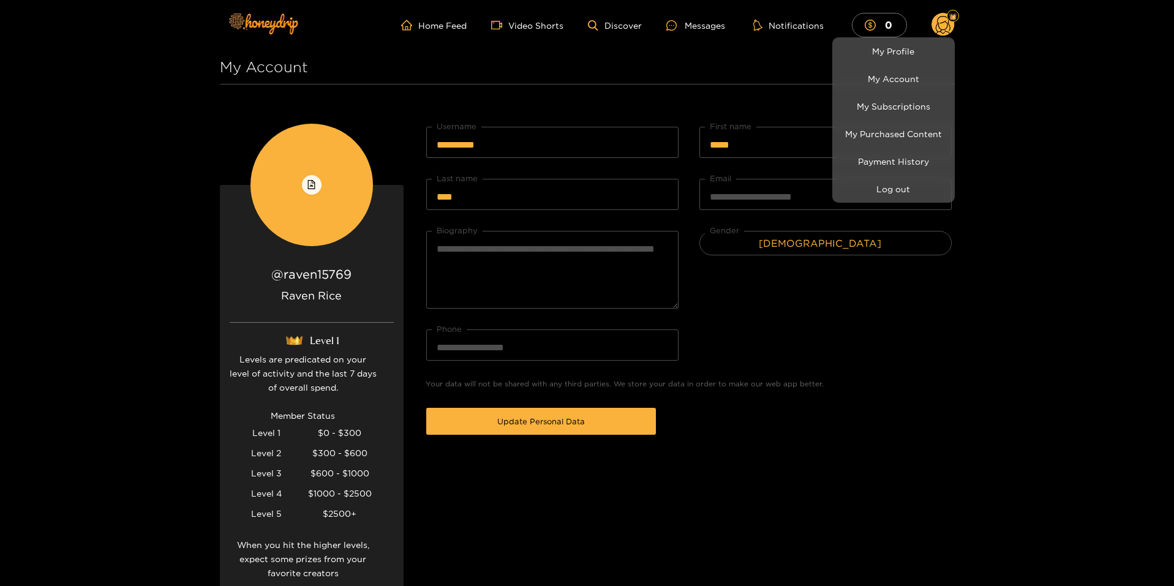
click at [505, 149] on div at bounding box center [587, 293] width 1174 height 586
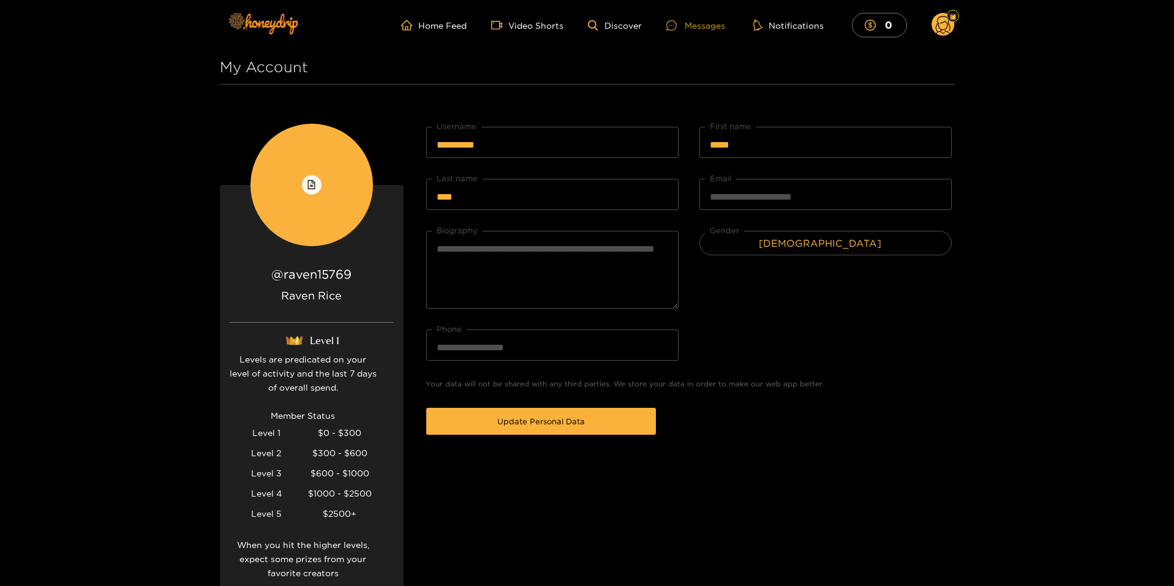
click at [705, 23] on div "Messages" at bounding box center [695, 25] width 59 height 14
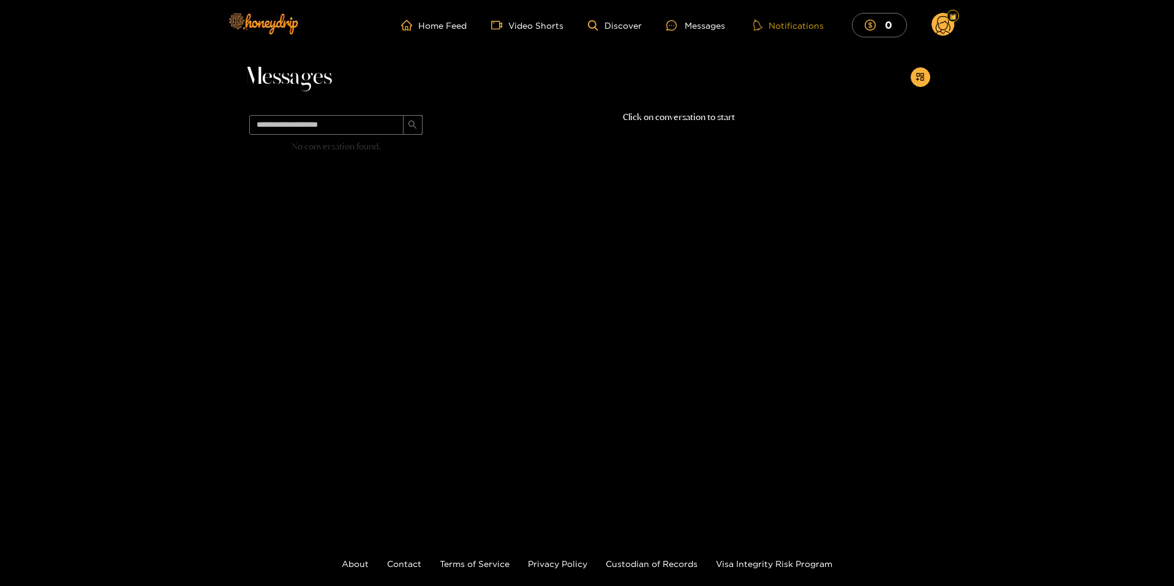
click at [796, 24] on button "Notifications" at bounding box center [789, 25] width 78 height 12
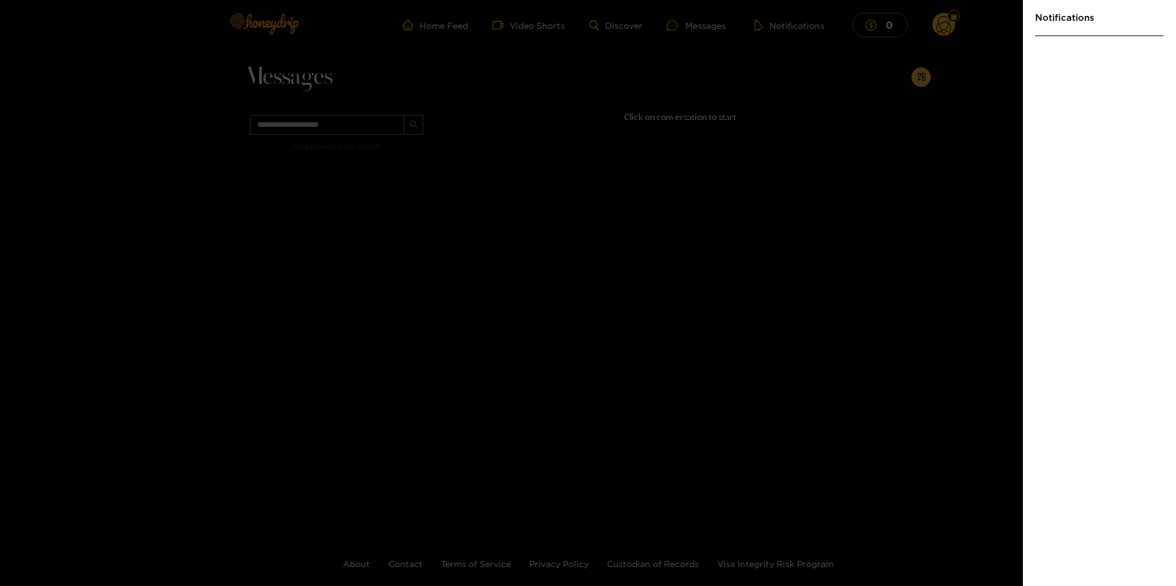
drag, startPoint x: 746, startPoint y: 62, endPoint x: 756, endPoint y: 59, distance: 10.3
click at [746, 63] on div at bounding box center [588, 293] width 1176 height 586
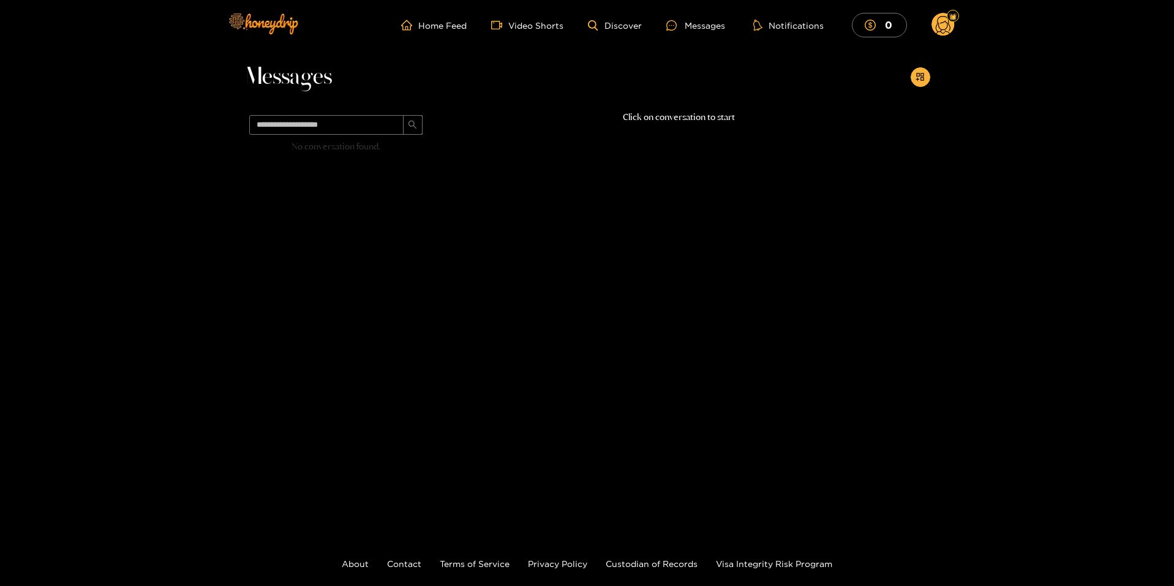
click at [950, 23] on circle at bounding box center [942, 24] width 23 height 23
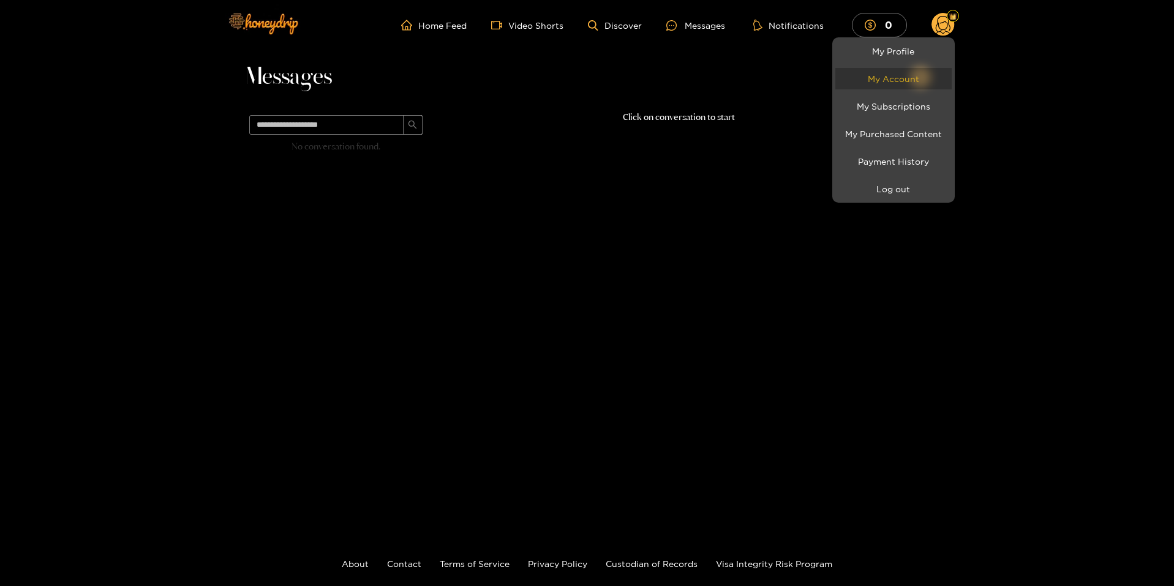
click at [890, 81] on link "My Account" at bounding box center [893, 78] width 116 height 21
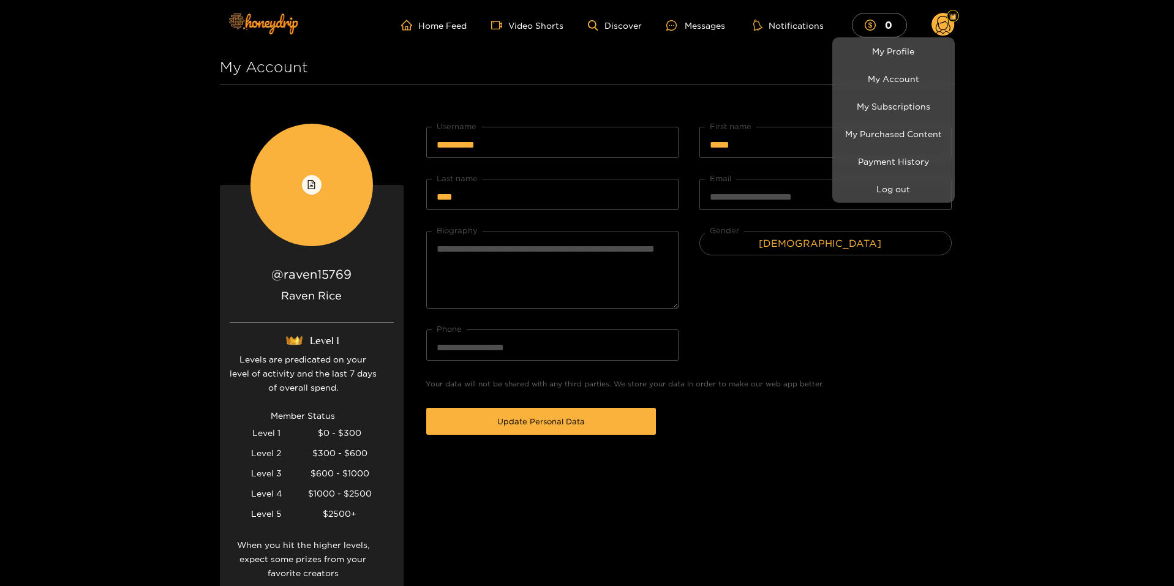
click at [852, 382] on div at bounding box center [587, 293] width 1174 height 586
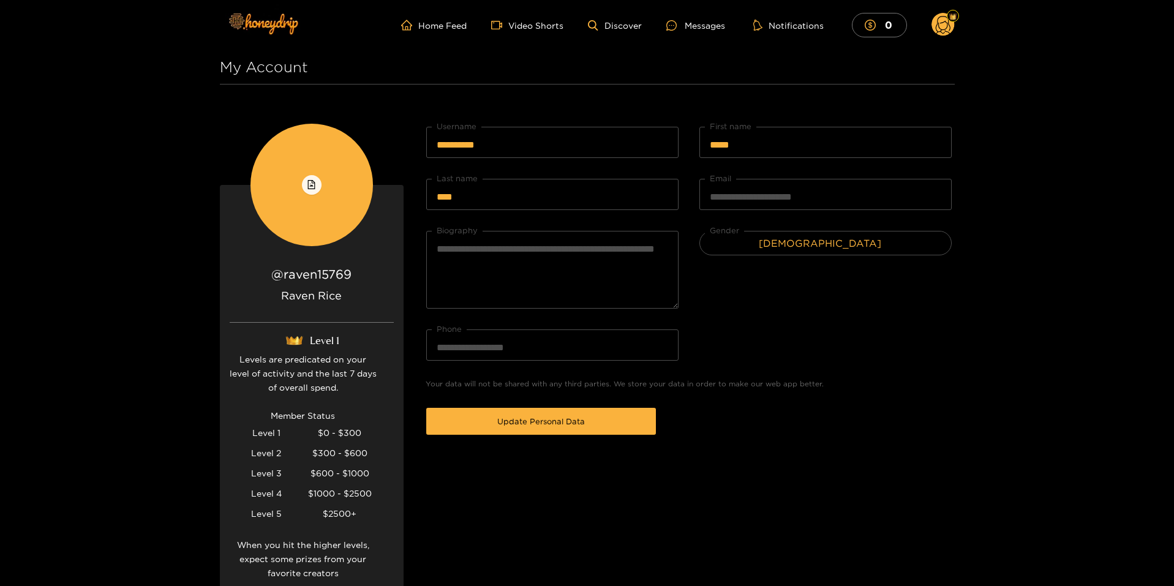
click at [952, 31] on circle at bounding box center [942, 24] width 23 height 23
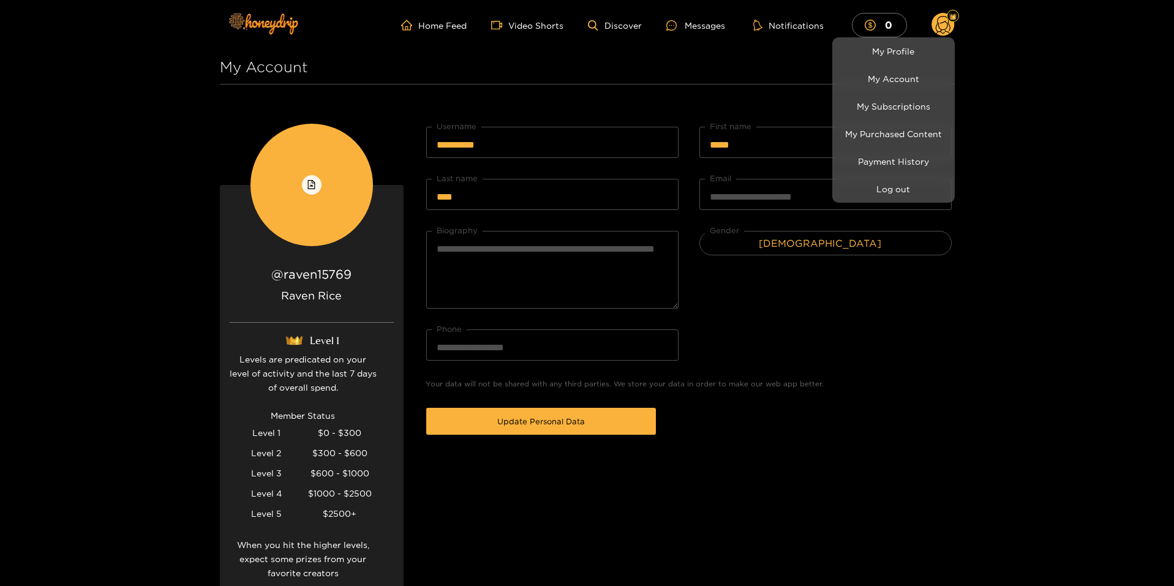
click at [1052, 99] on div at bounding box center [587, 293] width 1174 height 586
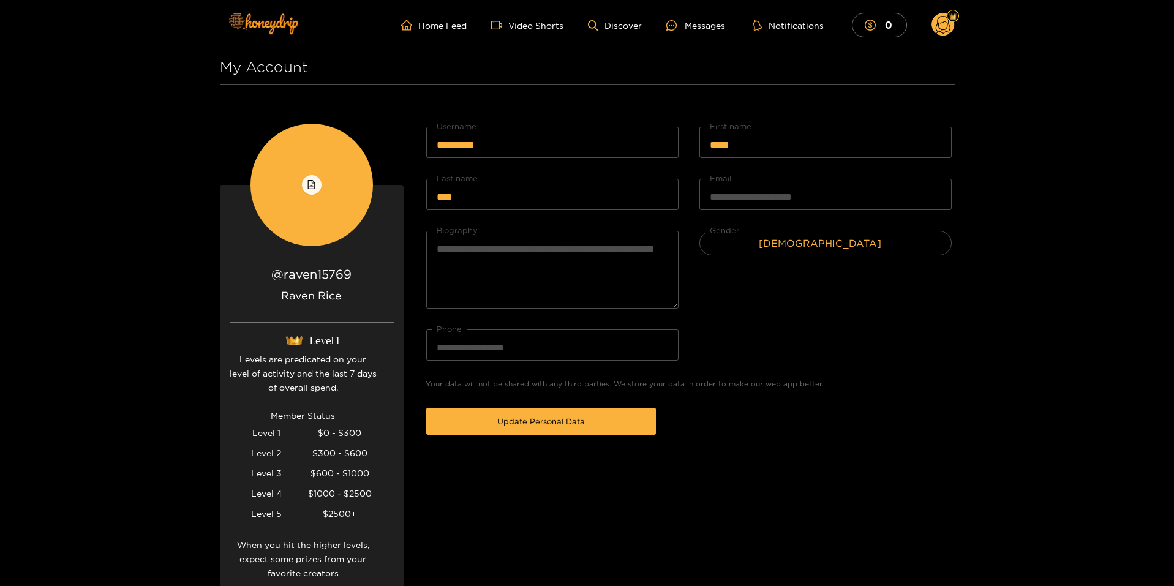
click at [950, 31] on circle at bounding box center [942, 24] width 23 height 23
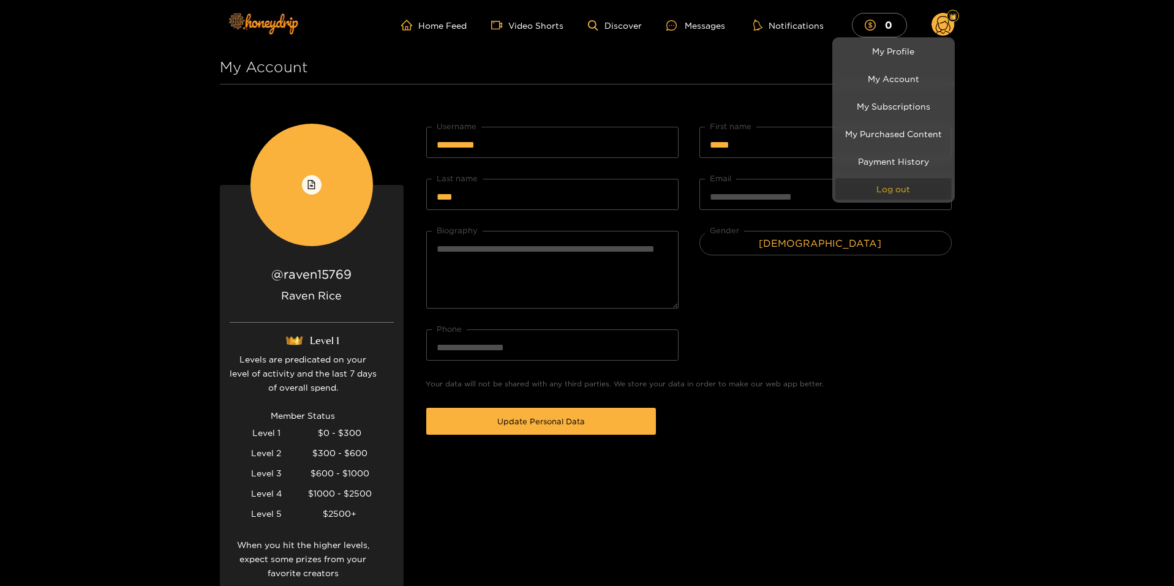
click at [873, 190] on button "Log out" at bounding box center [893, 188] width 116 height 21
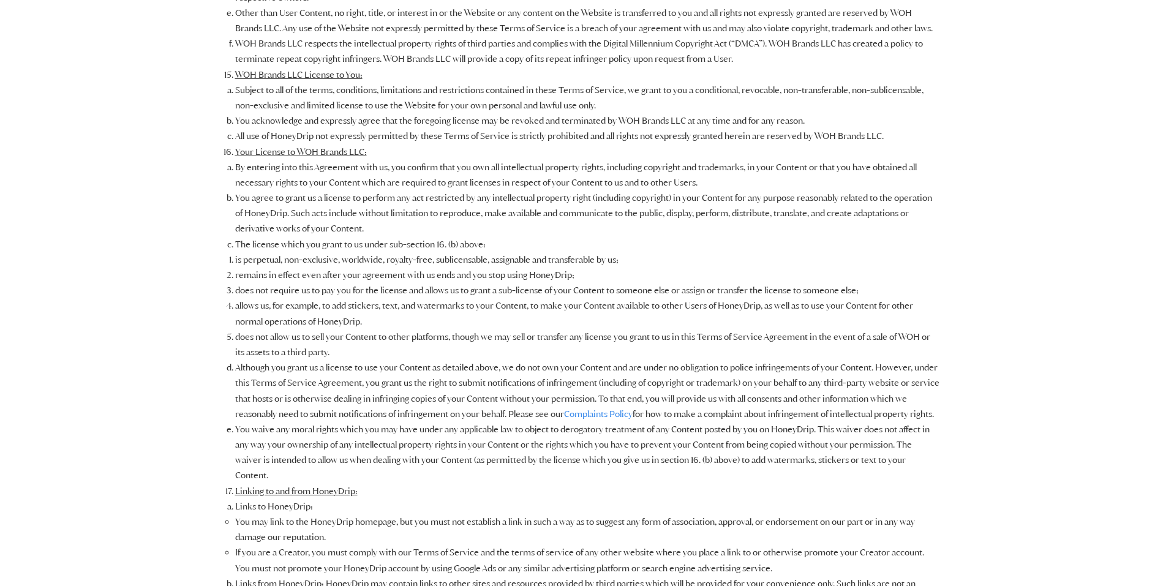
scroll to position [2204, 0]
